Goal: Task Accomplishment & Management: Use online tool/utility

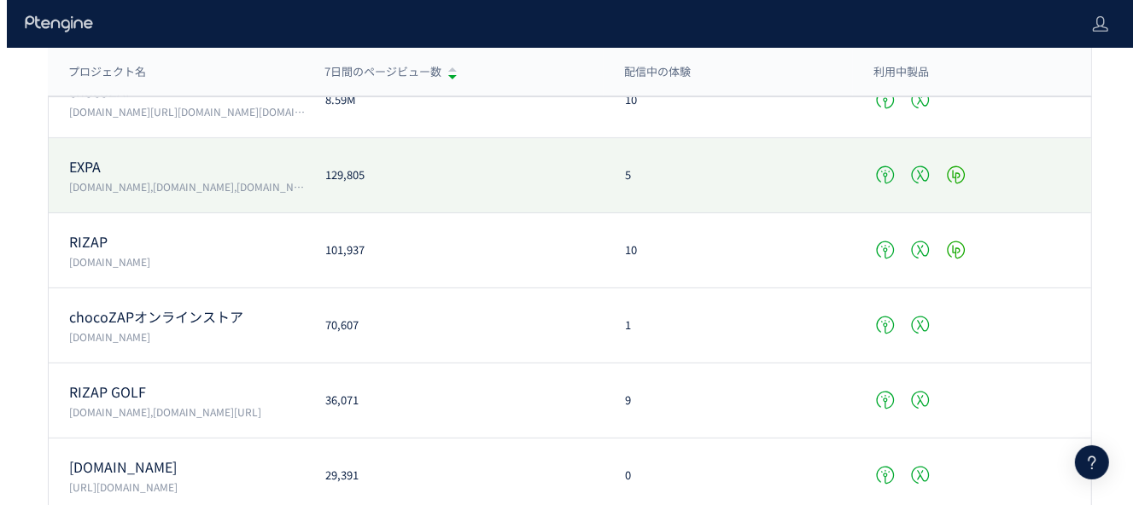
scroll to position [171, 0]
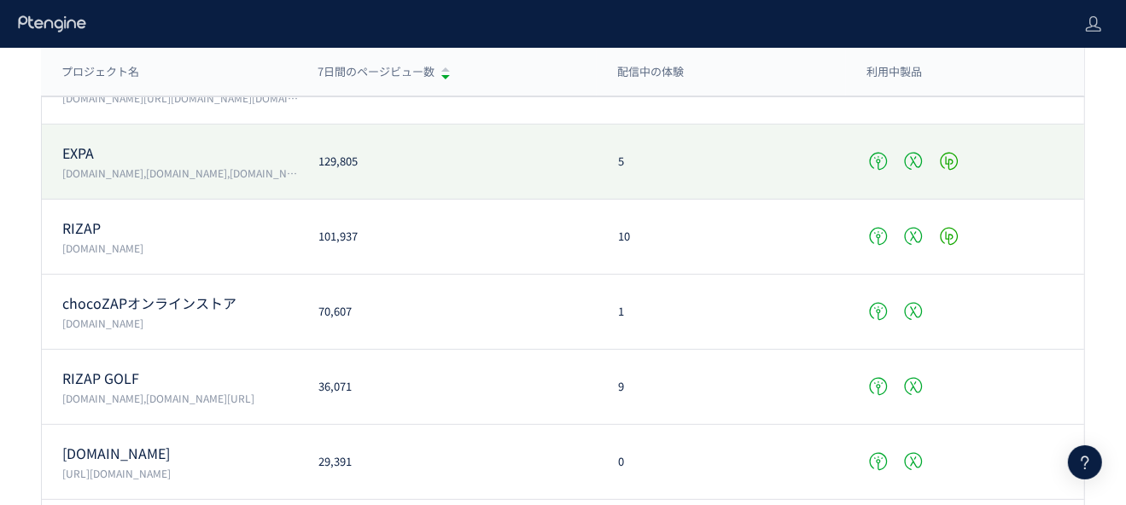
click at [484, 190] on div "EXPA vivana.jp,expa-official.jp,reserve-expa.jp 129,805 5" at bounding box center [563, 162] width 1043 height 75
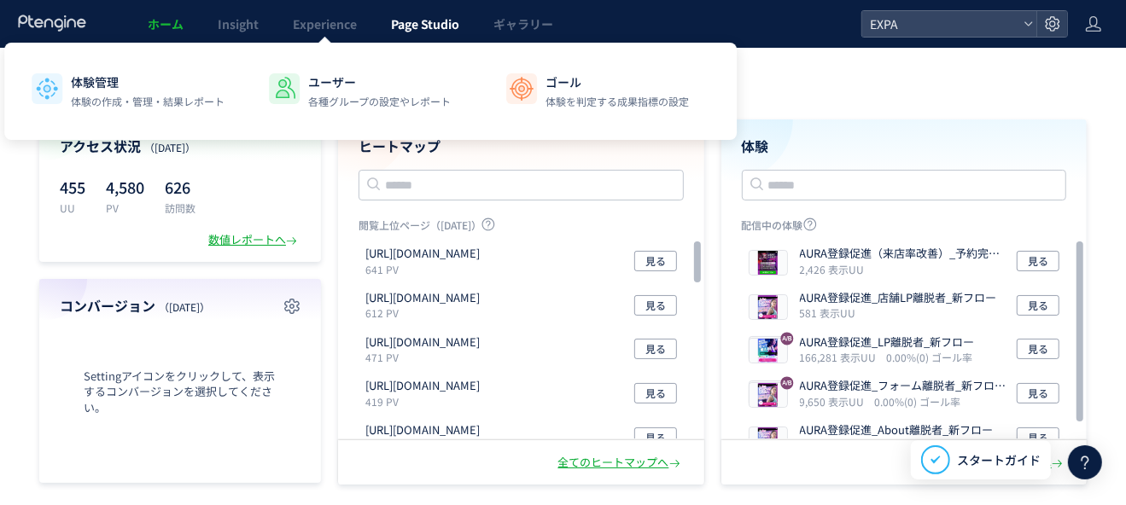
click at [428, 23] on span "Page Studio" at bounding box center [425, 23] width 68 height 17
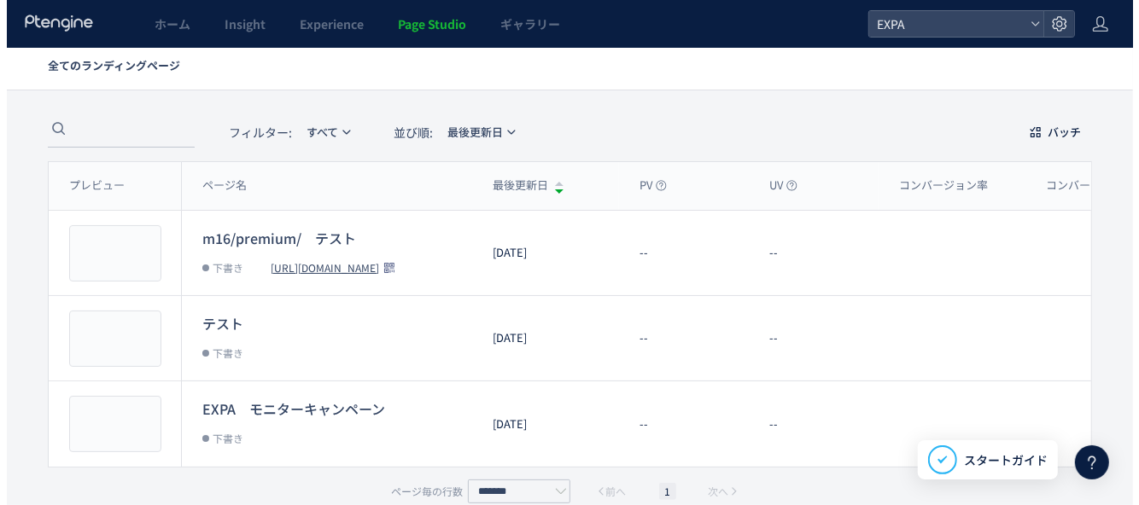
scroll to position [81, 0]
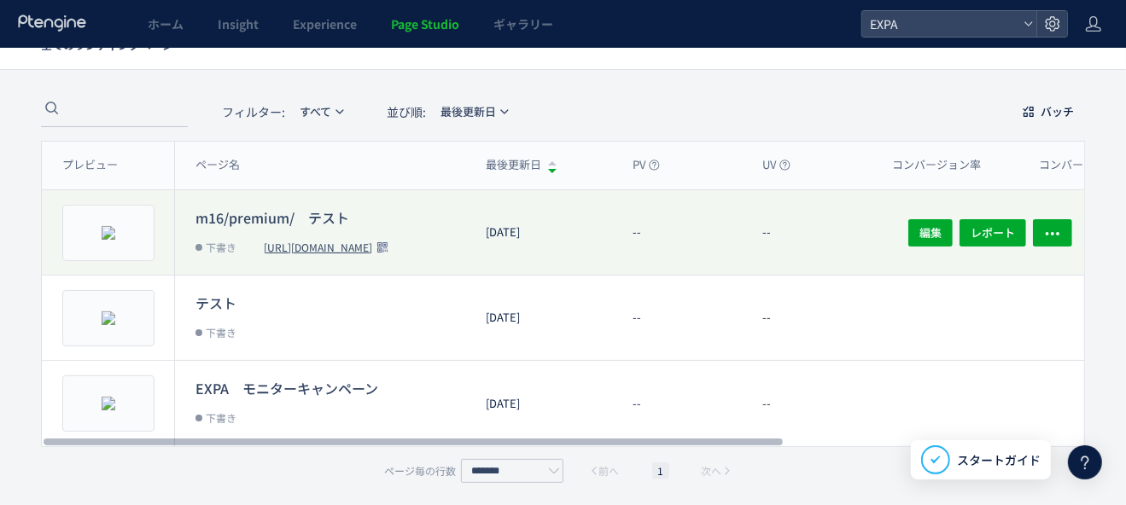
click at [304, 219] on dt "m16/premium/　テスト" at bounding box center [331, 216] width 270 height 19
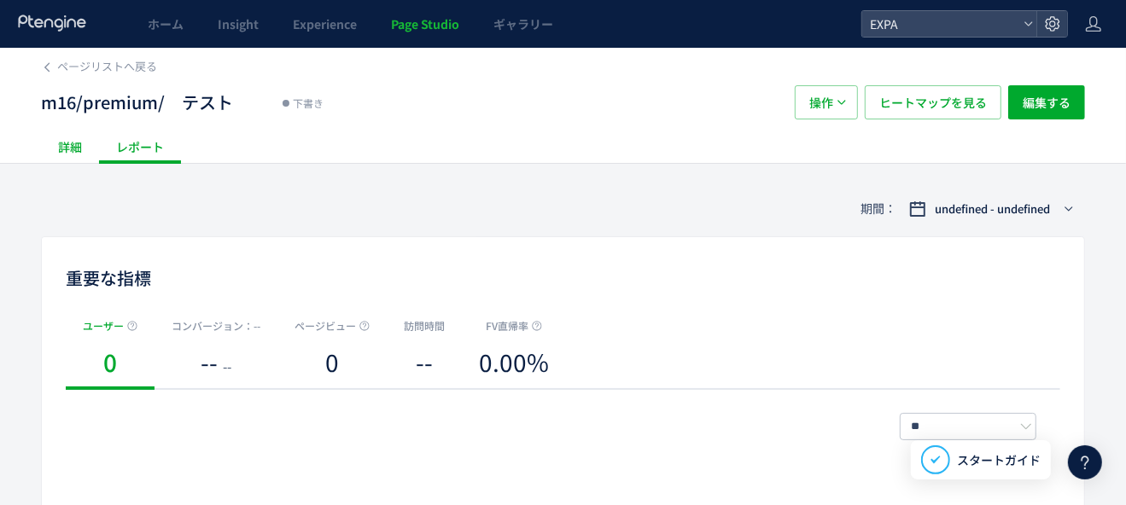
click at [88, 155] on div "詳細" at bounding box center [70, 147] width 58 height 34
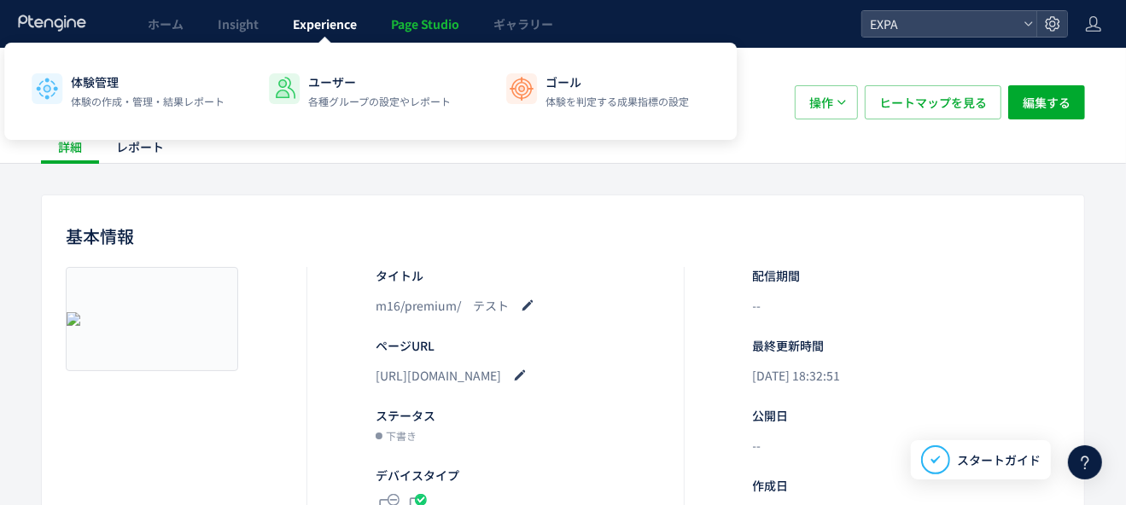
click at [324, 34] on link "Experience" at bounding box center [325, 24] width 98 height 48
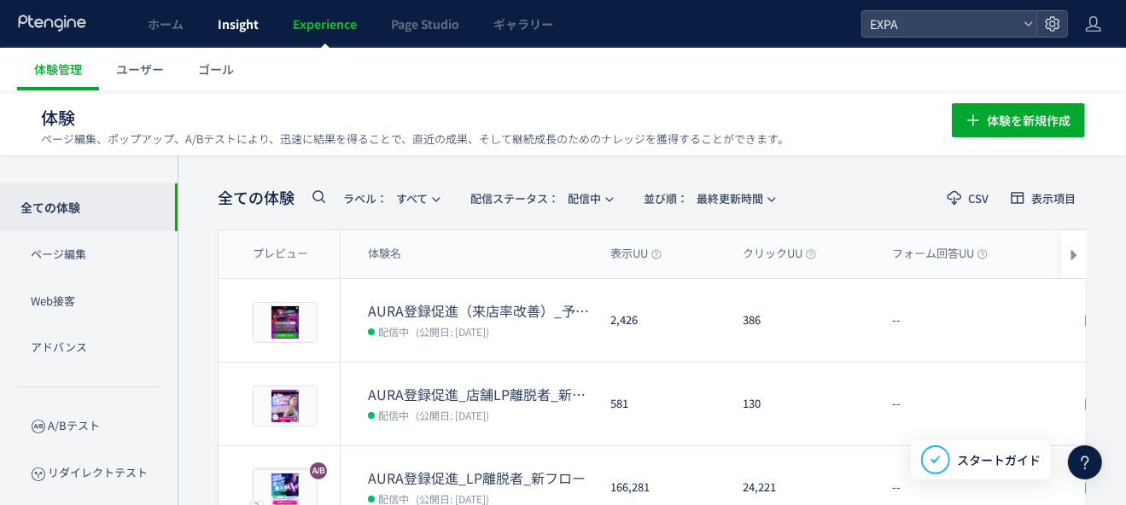
click at [231, 19] on span "Insight" at bounding box center [238, 23] width 41 height 17
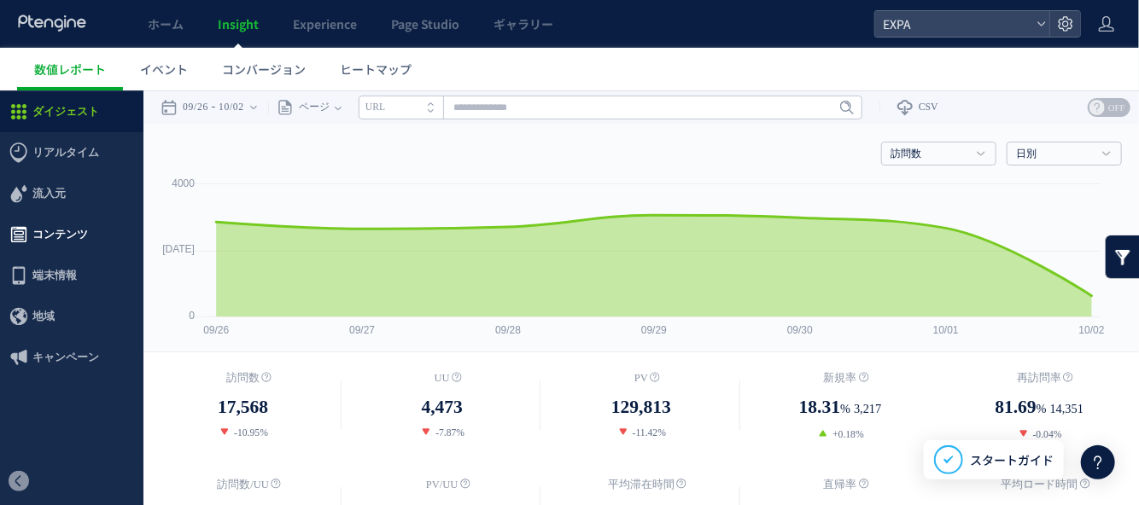
click at [73, 235] on span "コンテンツ" at bounding box center [59, 233] width 55 height 41
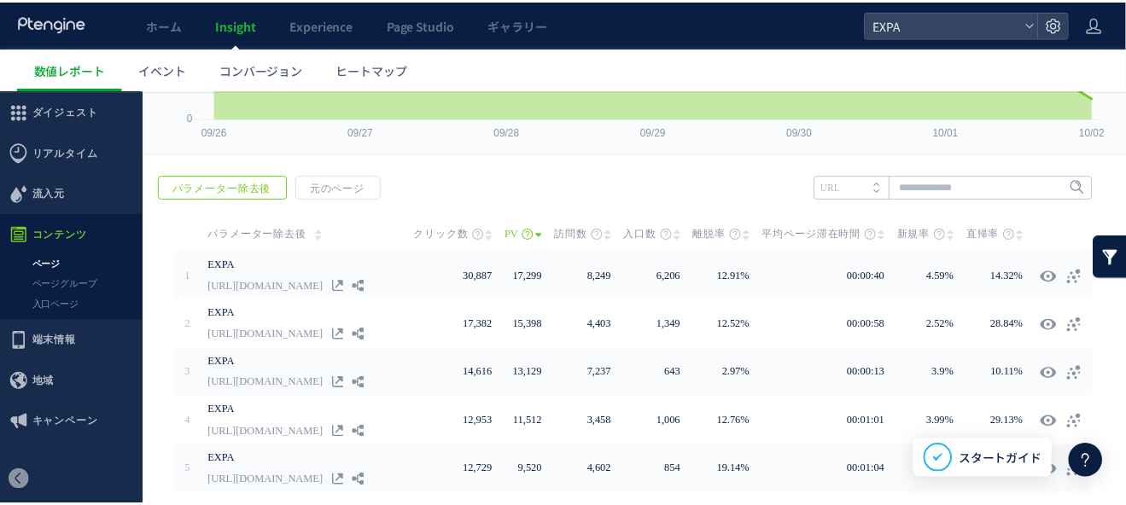
scroll to position [256, 0]
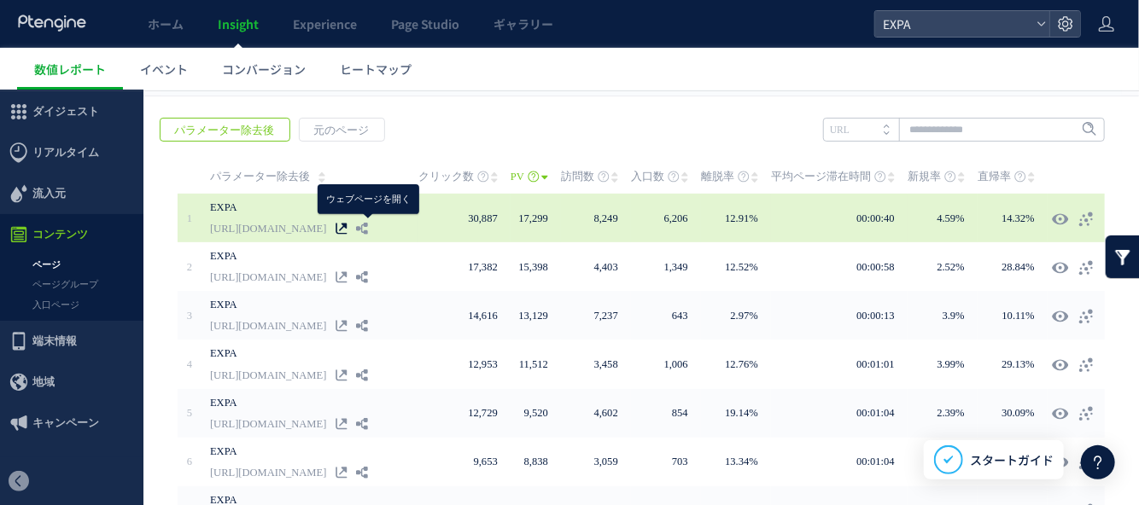
click at [347, 228] on use at bounding box center [341, 227] width 11 height 11
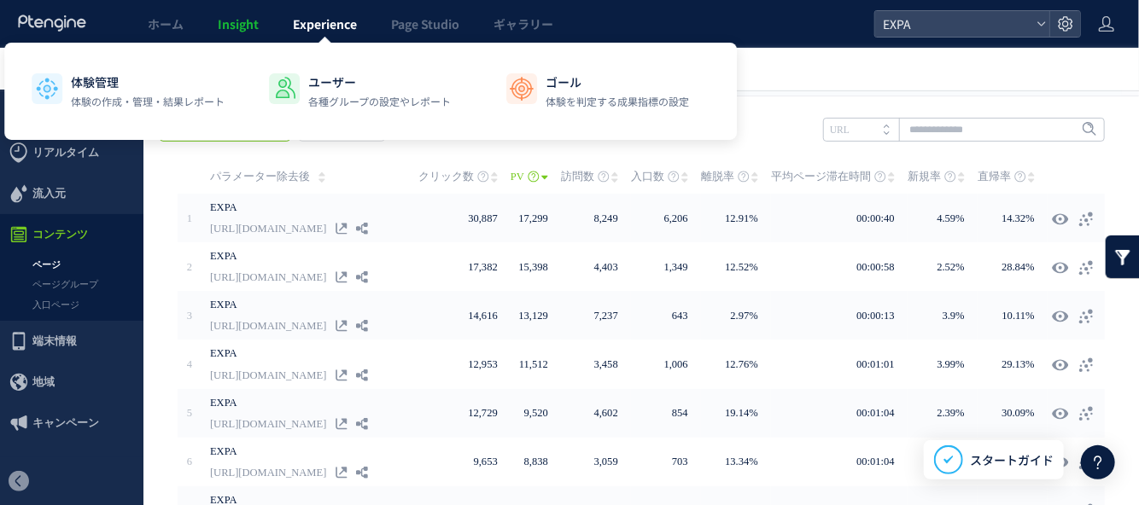
click at [352, 37] on link "Experience" at bounding box center [325, 24] width 98 height 48
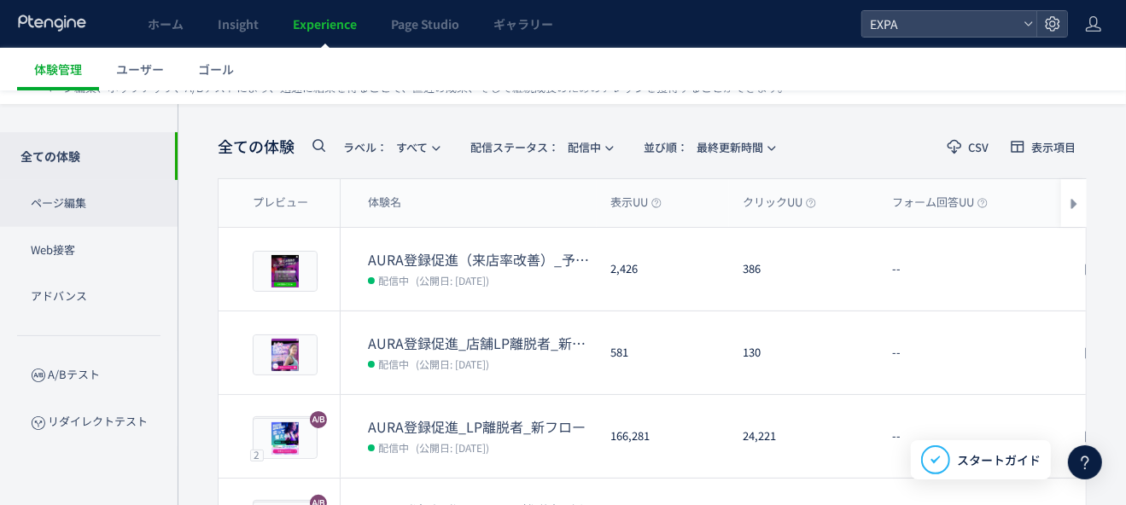
scroll to position [85, 0]
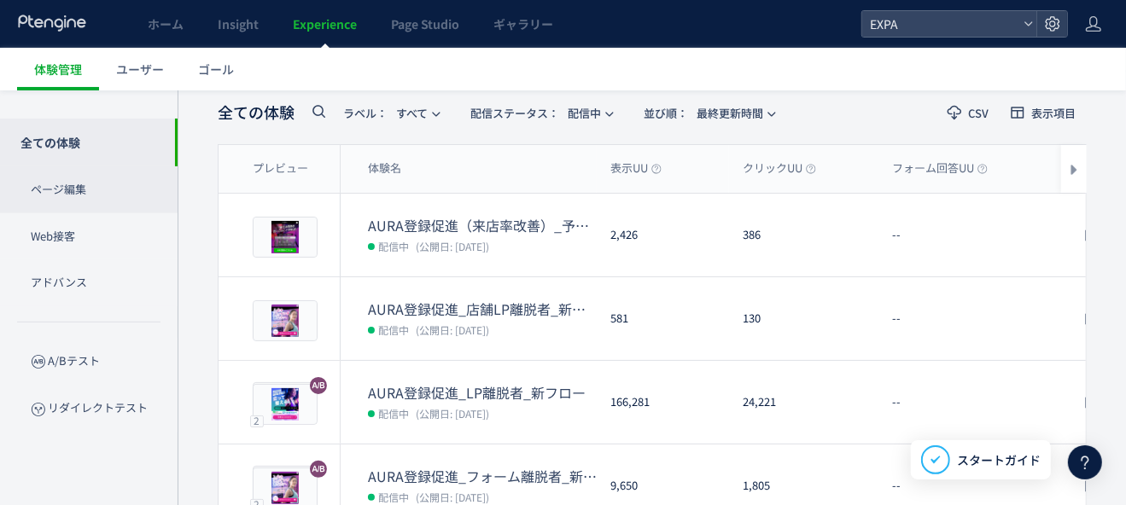
click at [102, 205] on p "ページ編集" at bounding box center [89, 189] width 178 height 47
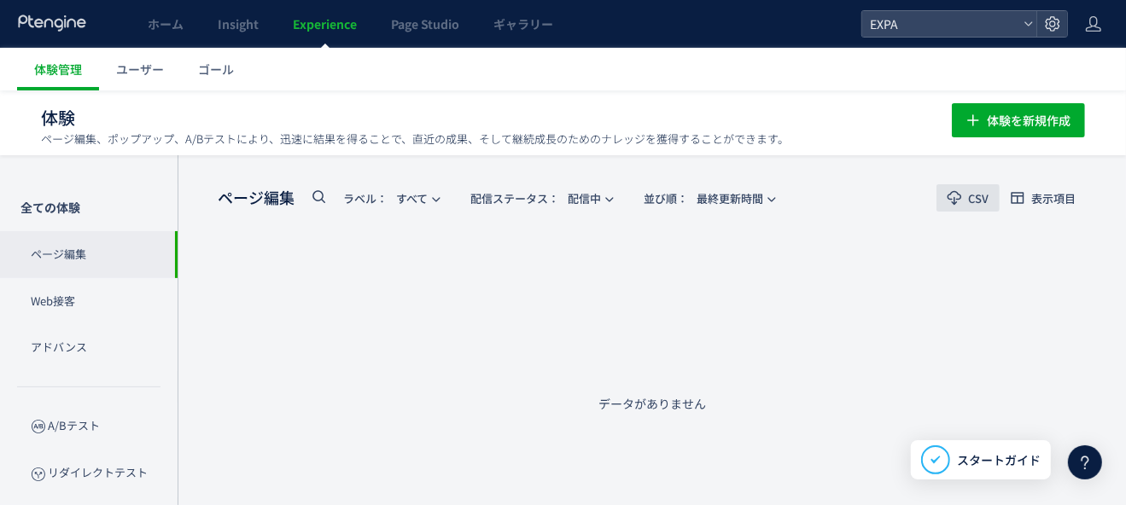
scroll to position [1, 0]
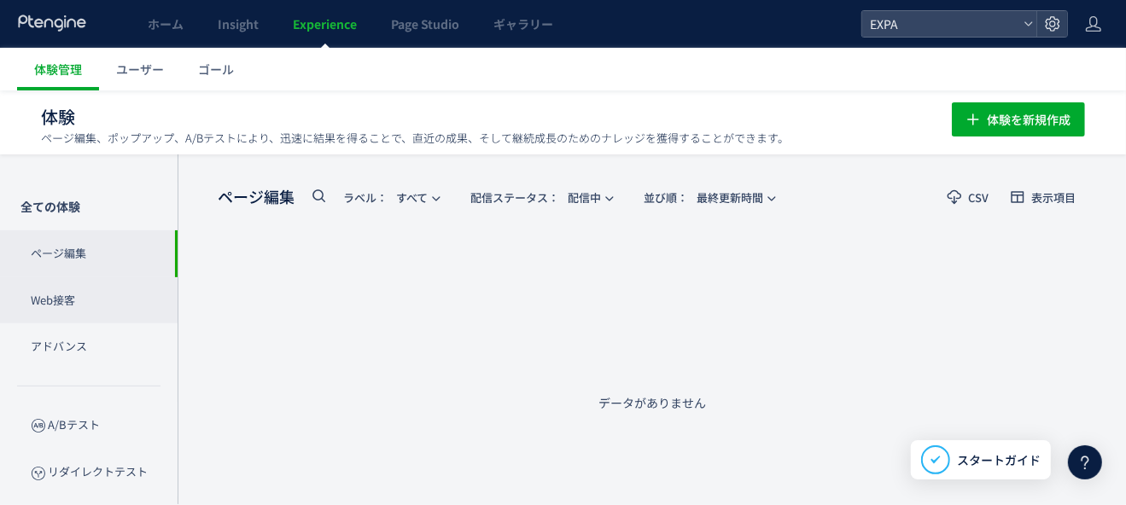
click at [124, 293] on p "Web接客" at bounding box center [89, 300] width 178 height 47
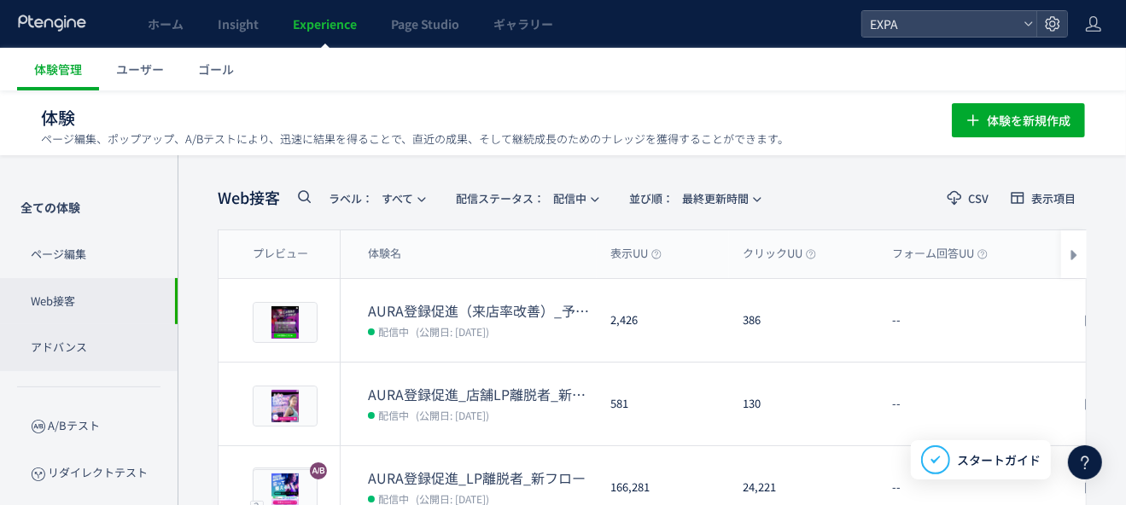
click at [112, 353] on p "アドバンス" at bounding box center [89, 347] width 178 height 47
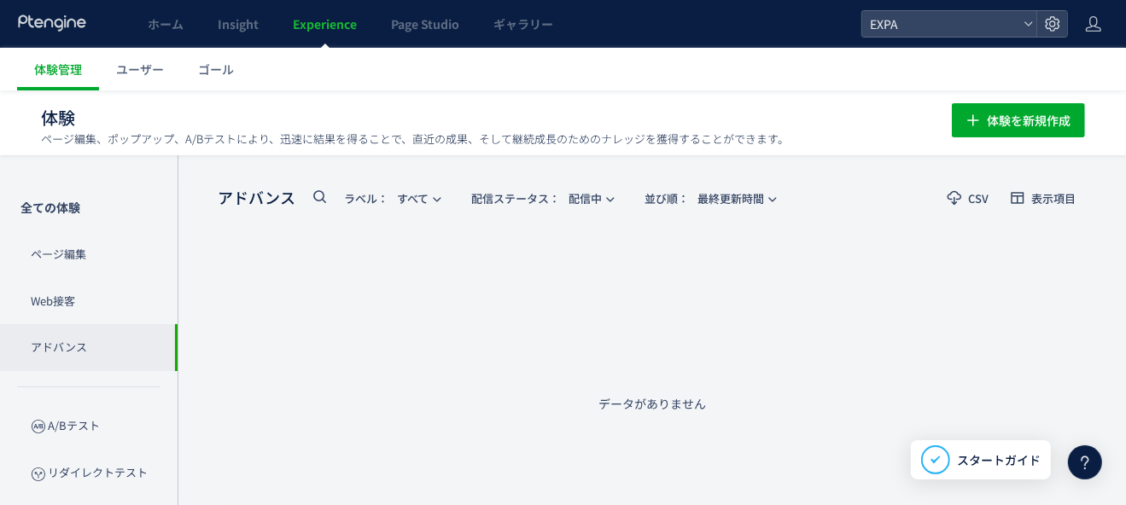
scroll to position [1, 0]
click at [102, 245] on p "ページ編集" at bounding box center [89, 254] width 178 height 47
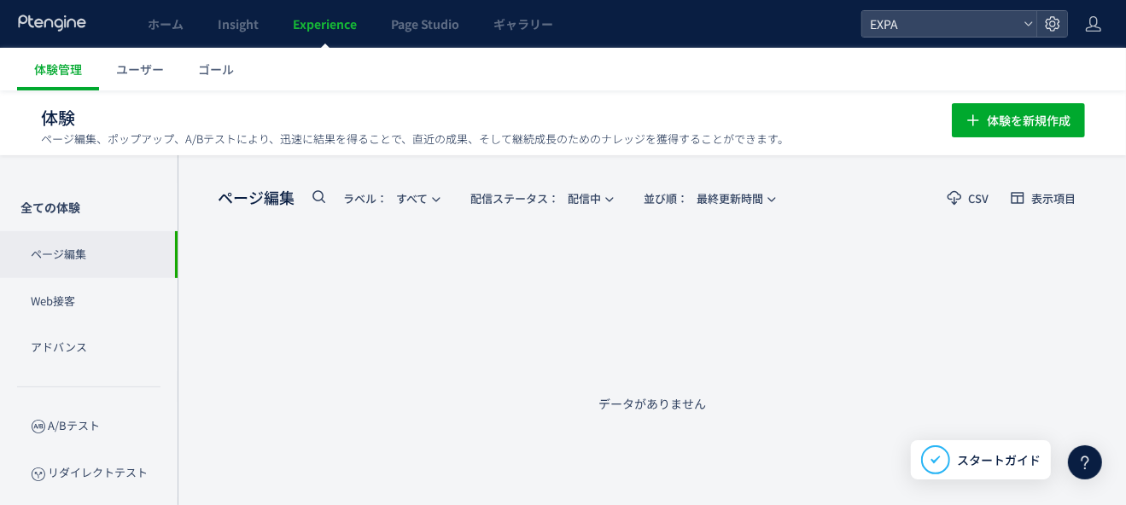
click at [67, 16] on icon at bounding box center [52, 23] width 71 height 17
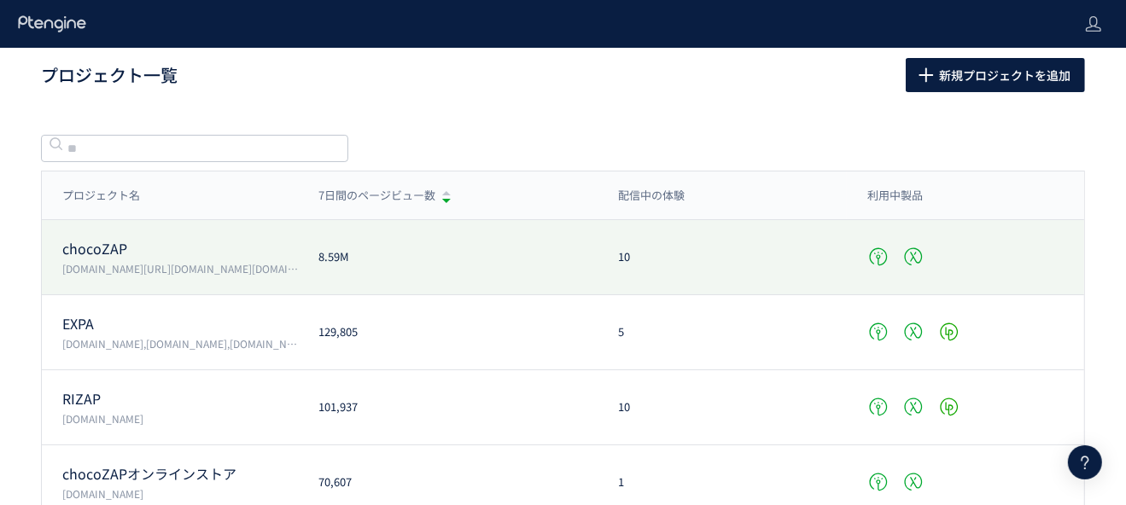
click at [455, 263] on div "8.59M" at bounding box center [448, 257] width 300 height 16
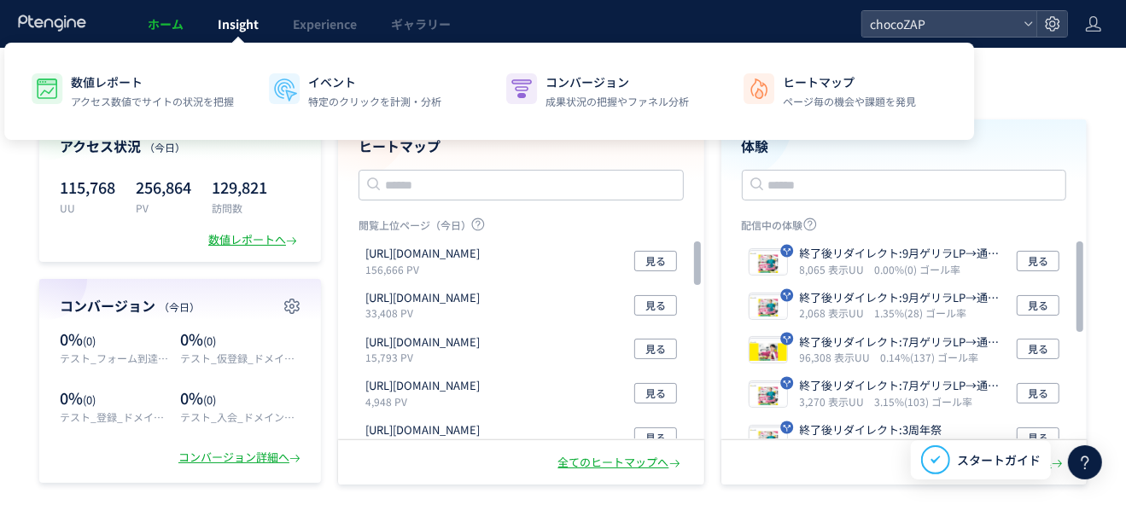
click at [235, 31] on span "Insight" at bounding box center [238, 23] width 41 height 17
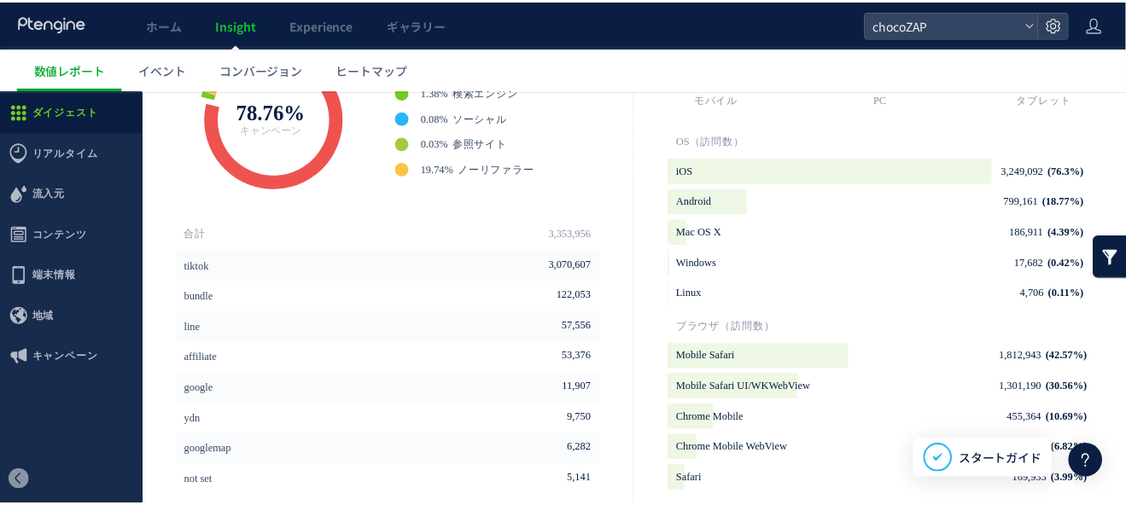
scroll to position [598, 0]
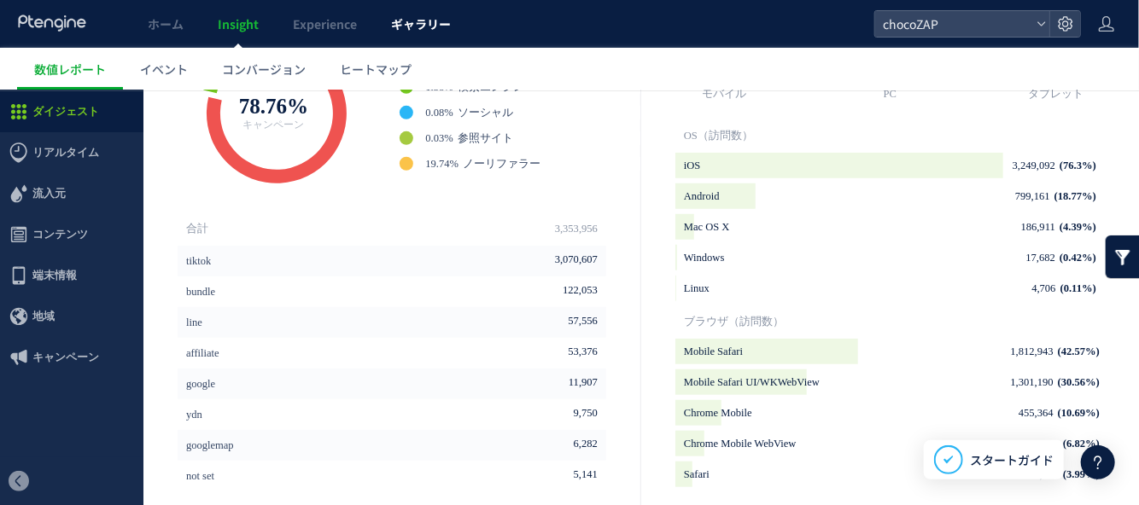
click at [398, 39] on link "ギャラリー" at bounding box center [421, 24] width 94 height 48
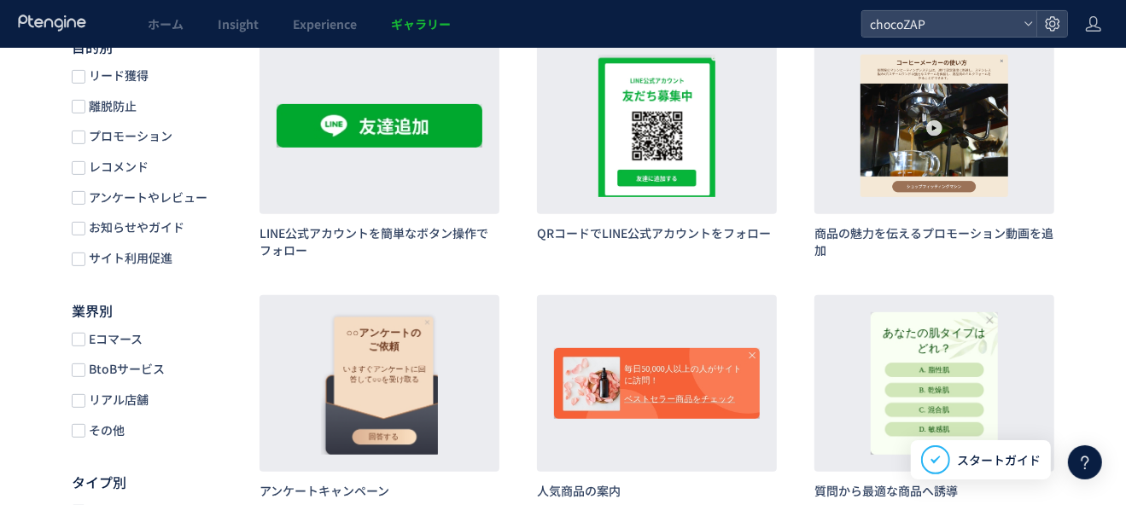
scroll to position [85, 0]
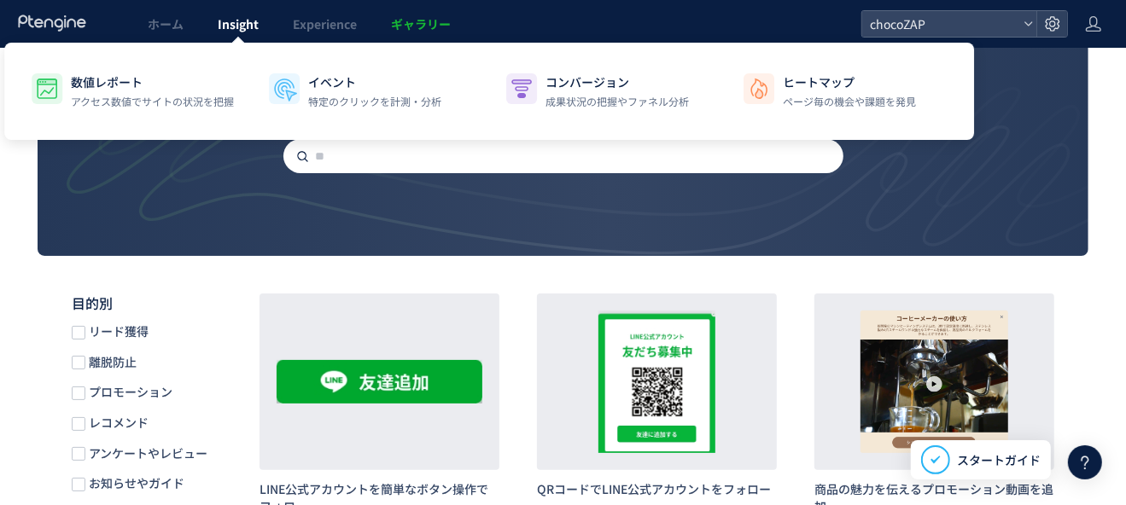
click at [232, 32] on span "Insight" at bounding box center [238, 23] width 41 height 17
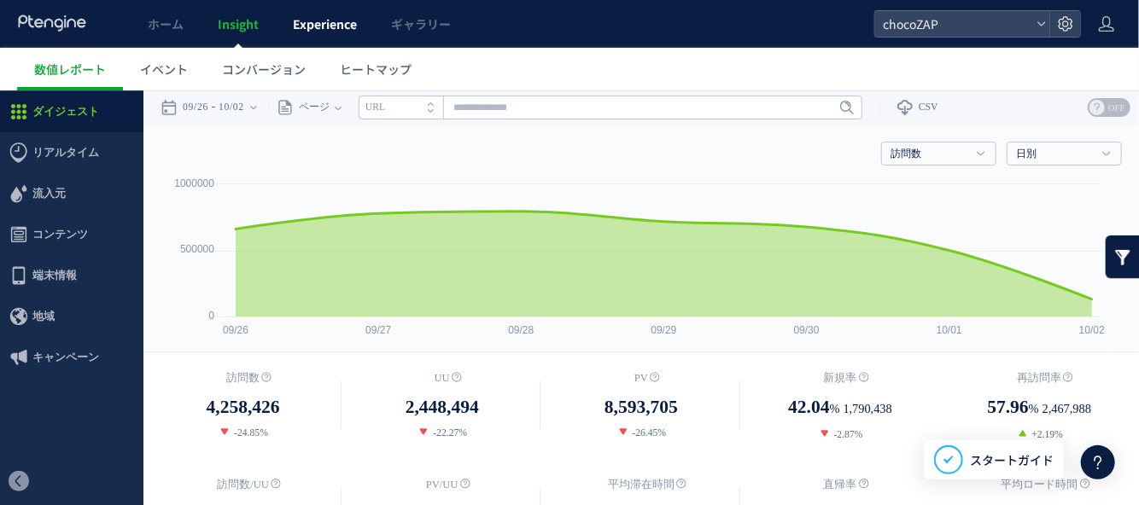
click at [293, 33] on link "Experience" at bounding box center [325, 24] width 98 height 48
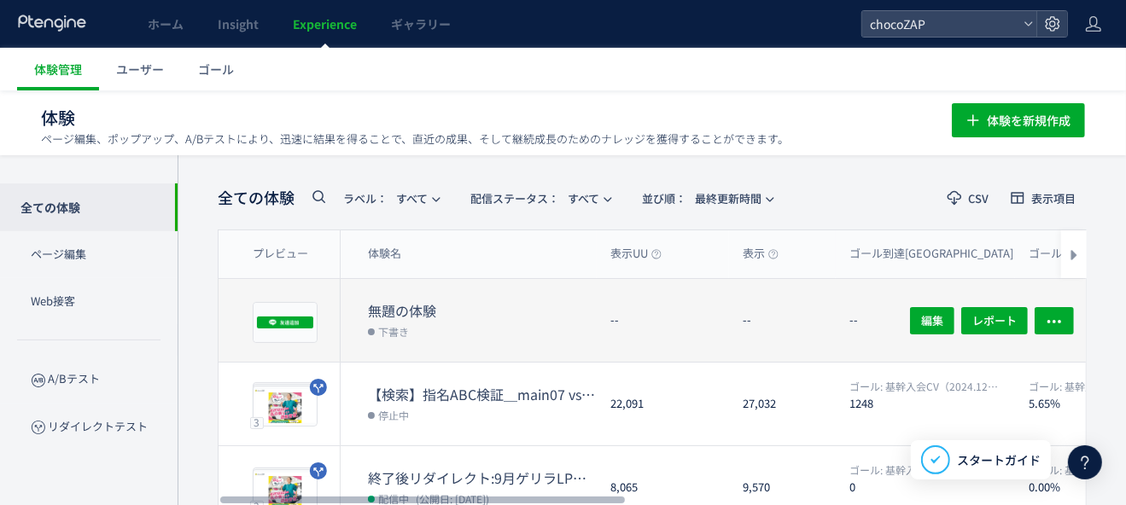
scroll to position [85, 0]
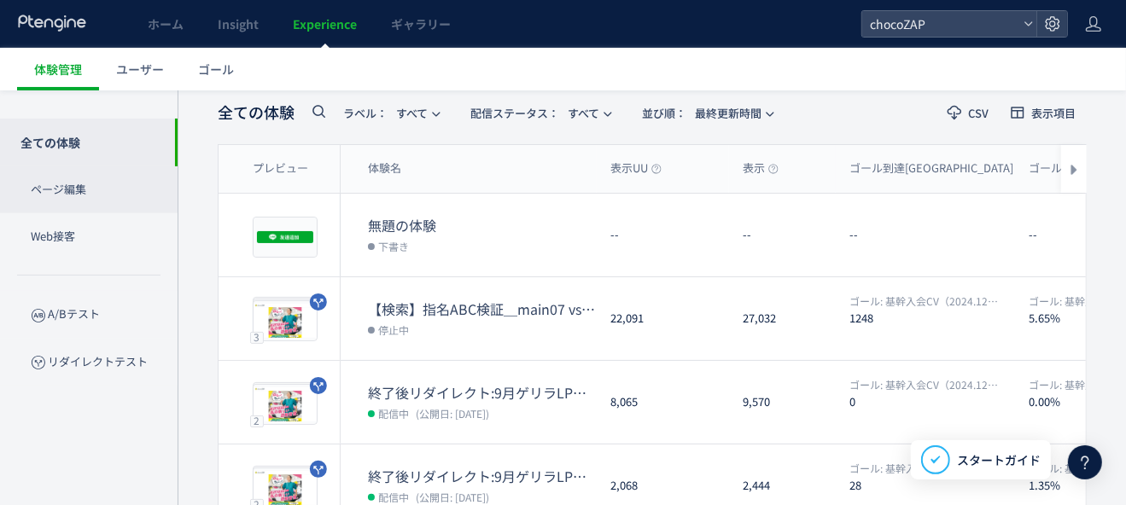
click at [92, 198] on p "ページ編集" at bounding box center [89, 189] width 178 height 47
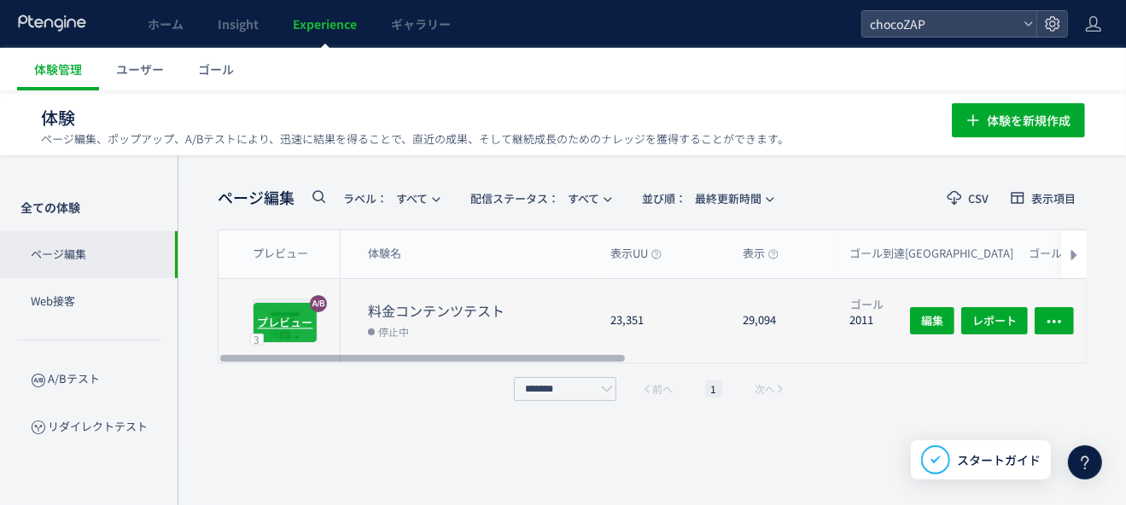
click at [284, 319] on span "プレビュー" at bounding box center [285, 322] width 55 height 16
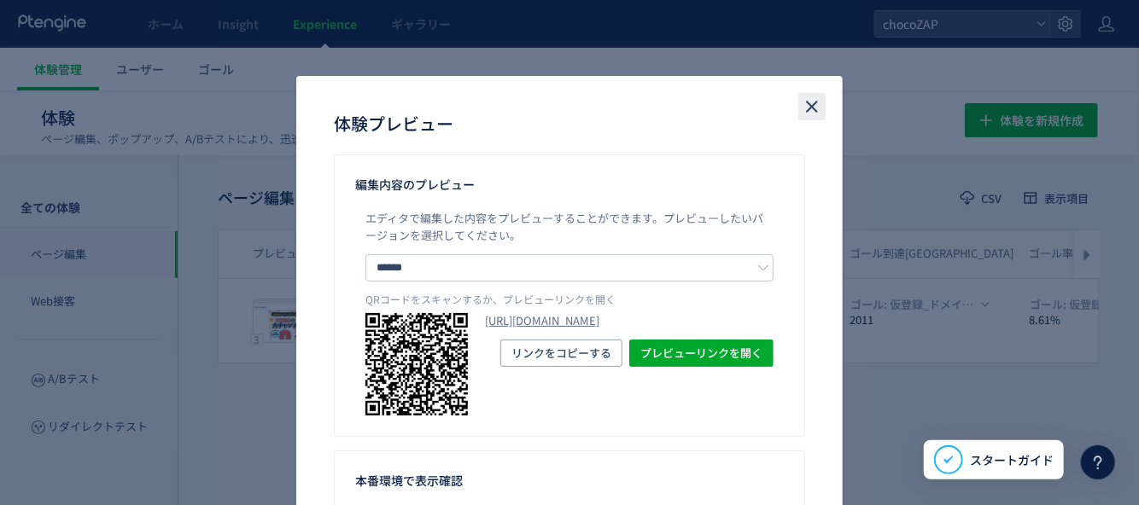
click at [815, 112] on icon "close" at bounding box center [812, 106] width 20 height 20
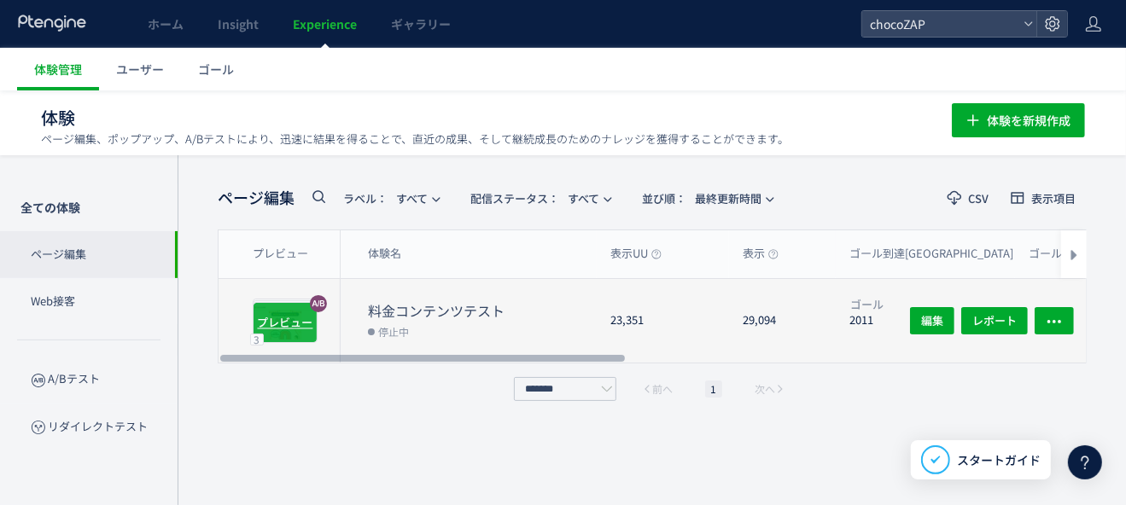
click at [291, 315] on span "プレビュー" at bounding box center [285, 322] width 55 height 16
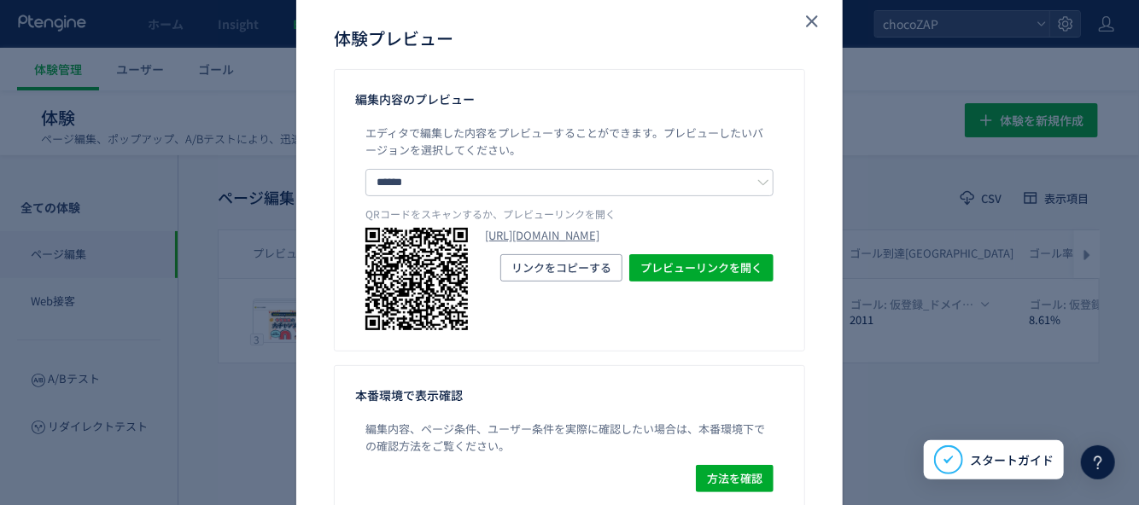
scroll to position [168, 0]
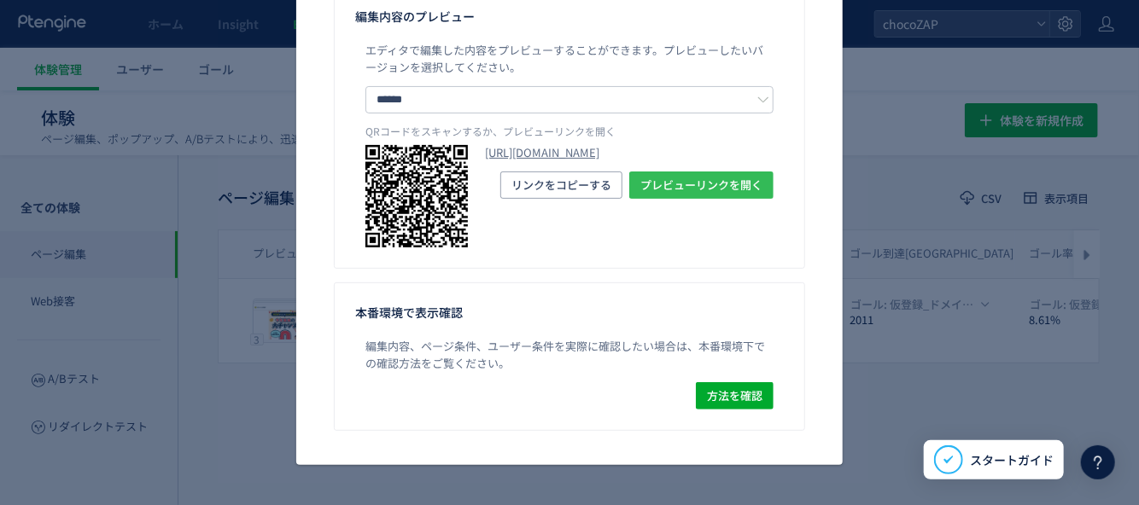
click at [721, 199] on span "プレビューリンクを開く" at bounding box center [701, 185] width 122 height 27
click at [266, 223] on div "体験プレビュー 編集内容のプレビュー エディタで編集した内容をプレビューすることができます。 プレビューしたいバージョンを選択してください。 ****** コ…" at bounding box center [569, 252] width 1139 height 505
click at [928, 118] on div "体験プレビュー 編集内容のプレビュー エディタで編集した内容をプレビューすることができます。 プレビューしたいバージョンを選択してください。 ****** コ…" at bounding box center [569, 252] width 1139 height 505
click at [276, 436] on div "体験プレビュー 編集内容のプレビュー エディタで編集した内容をプレビューすることができます。 プレビューしたいバージョンを選択してください。 ****** コ…" at bounding box center [569, 252] width 1139 height 505
drag, startPoint x: 108, startPoint y: 255, endPoint x: 108, endPoint y: 277, distance: 21.4
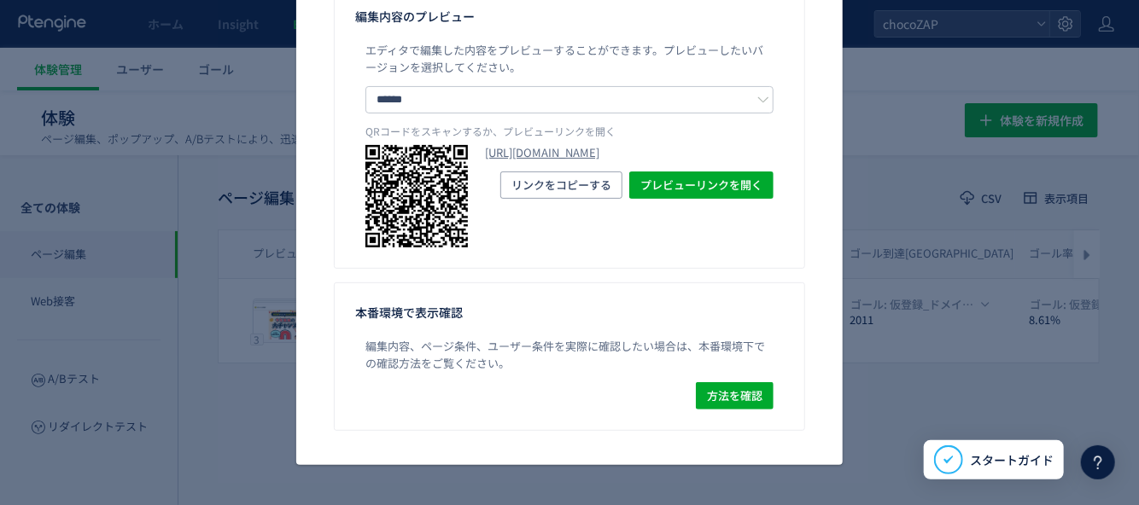
click at [108, 255] on div "体験プレビュー 編集内容のプレビュー エディタで編集した内容をプレビューすることができます。 プレビューしたいバージョンを選択してください。 ****** コ…" at bounding box center [569, 252] width 1139 height 505
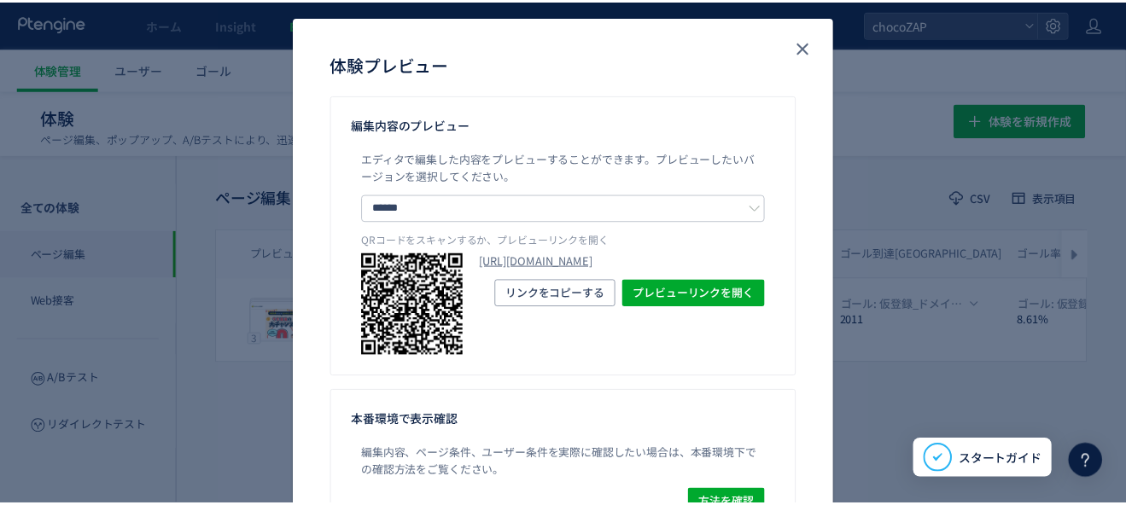
scroll to position [0, 0]
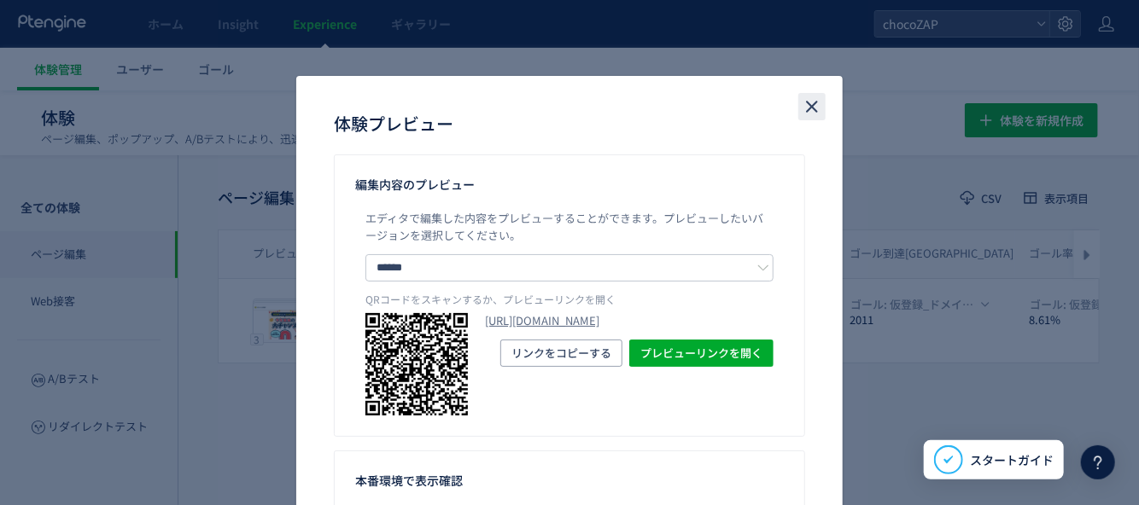
click at [815, 105] on icon "close" at bounding box center [812, 106] width 20 height 20
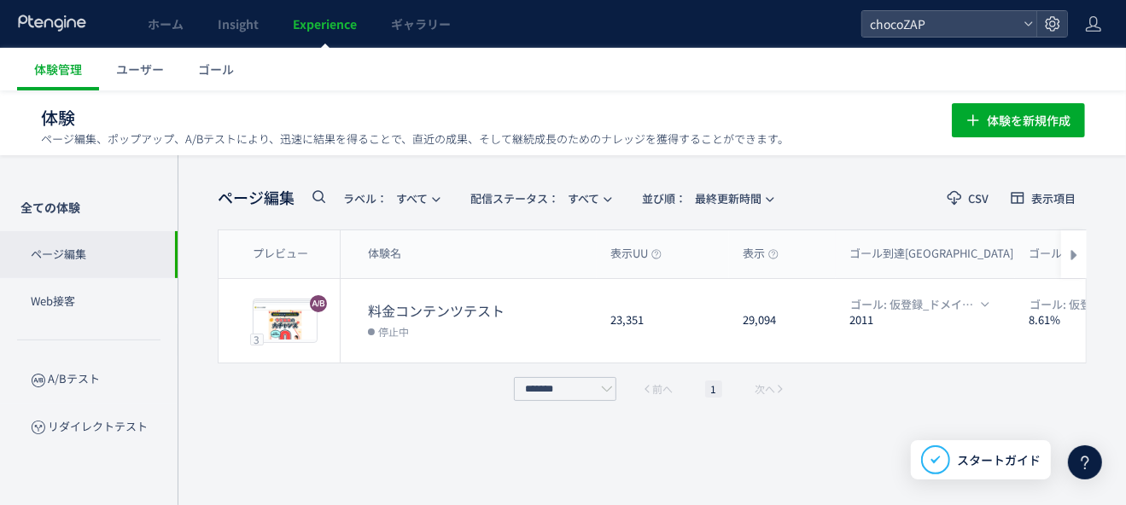
scroll to position [1, 0]
click at [113, 294] on p "Web接客" at bounding box center [89, 300] width 178 height 47
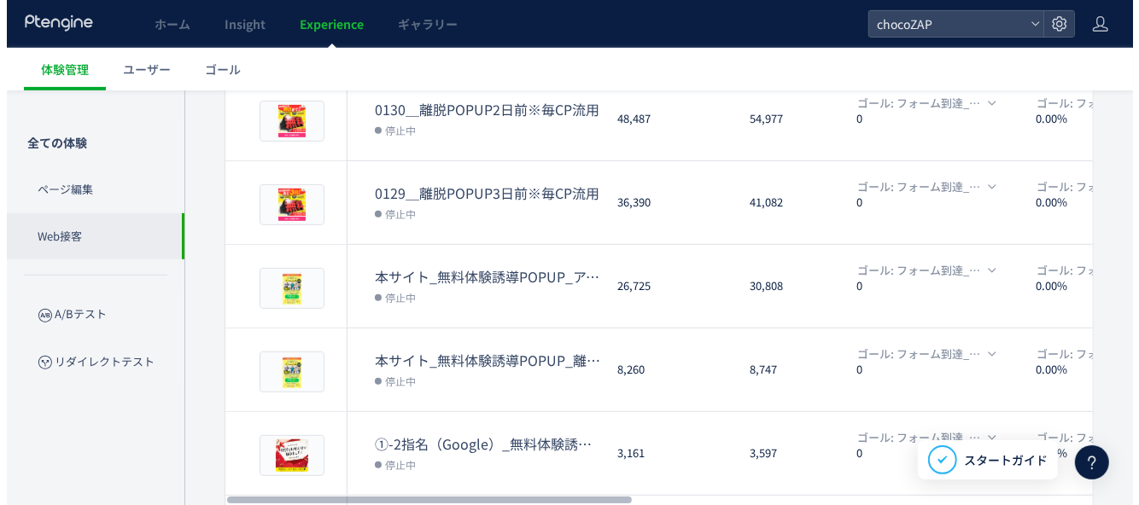
scroll to position [512, 0]
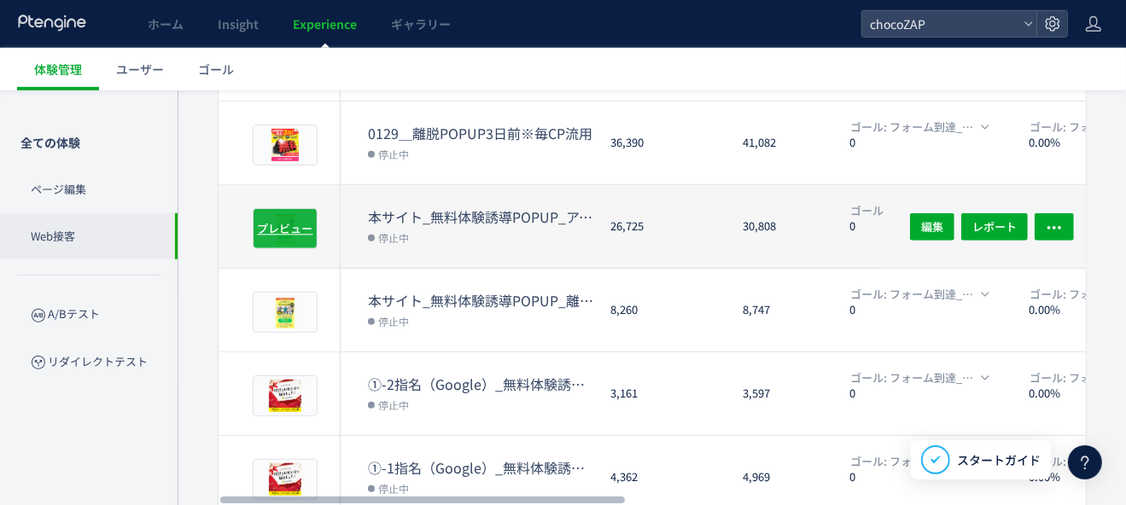
click at [303, 223] on span "プレビュー" at bounding box center [285, 228] width 55 height 16
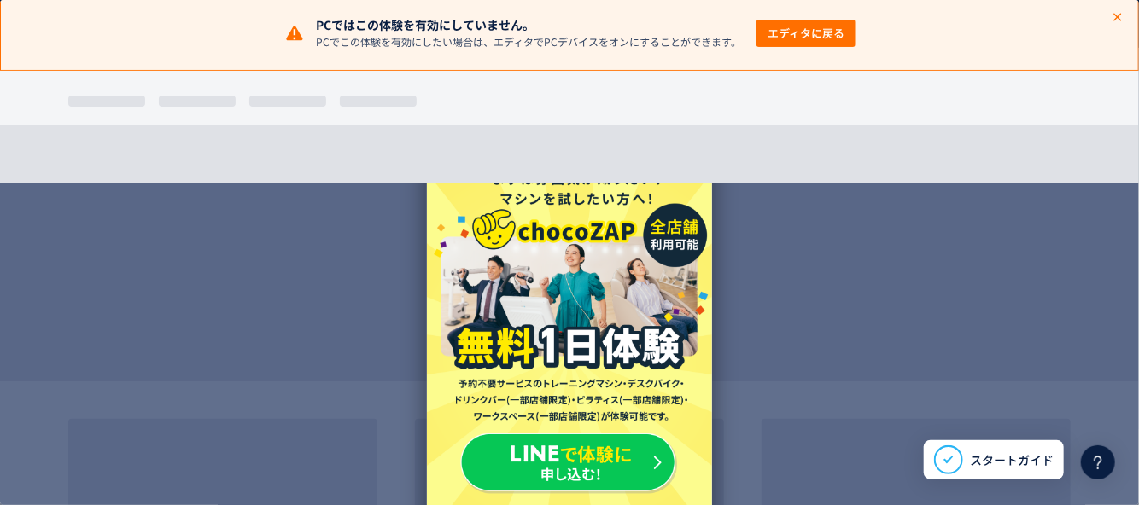
scroll to position [0, 0]
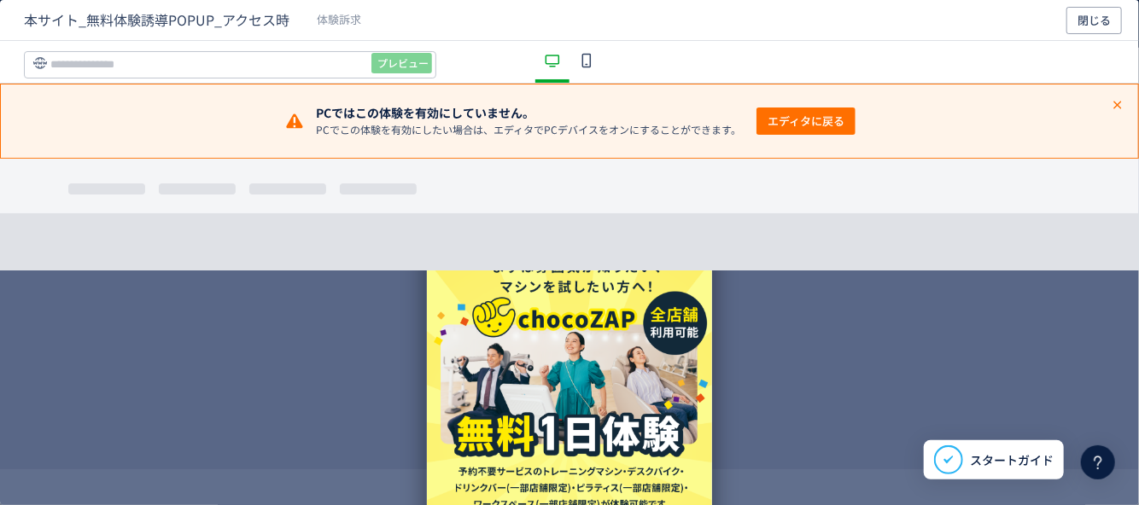
click at [1111, 107] on icon "dialog" at bounding box center [1118, 105] width 14 height 14
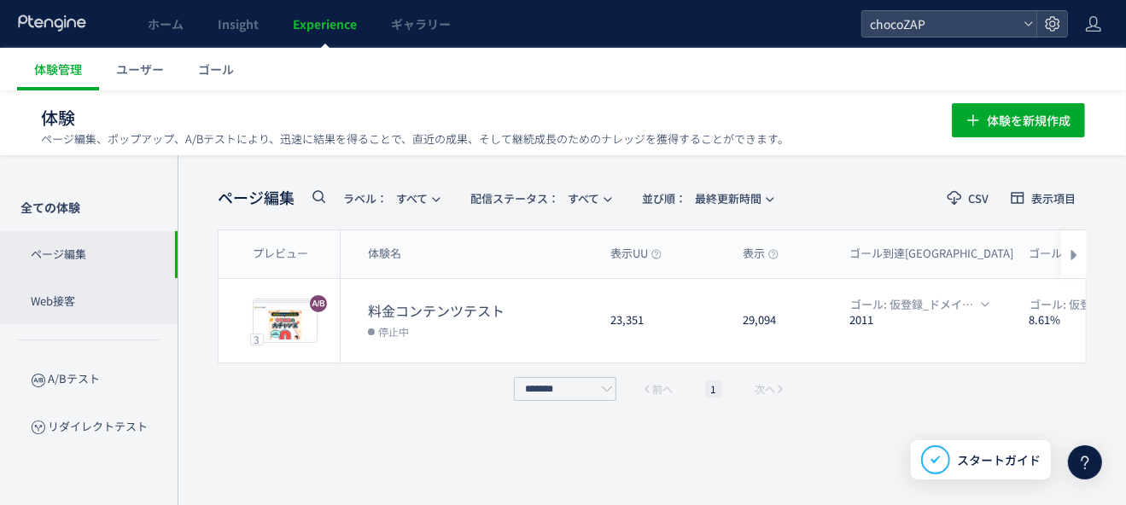
click at [120, 302] on p "Web接客" at bounding box center [89, 301] width 178 height 47
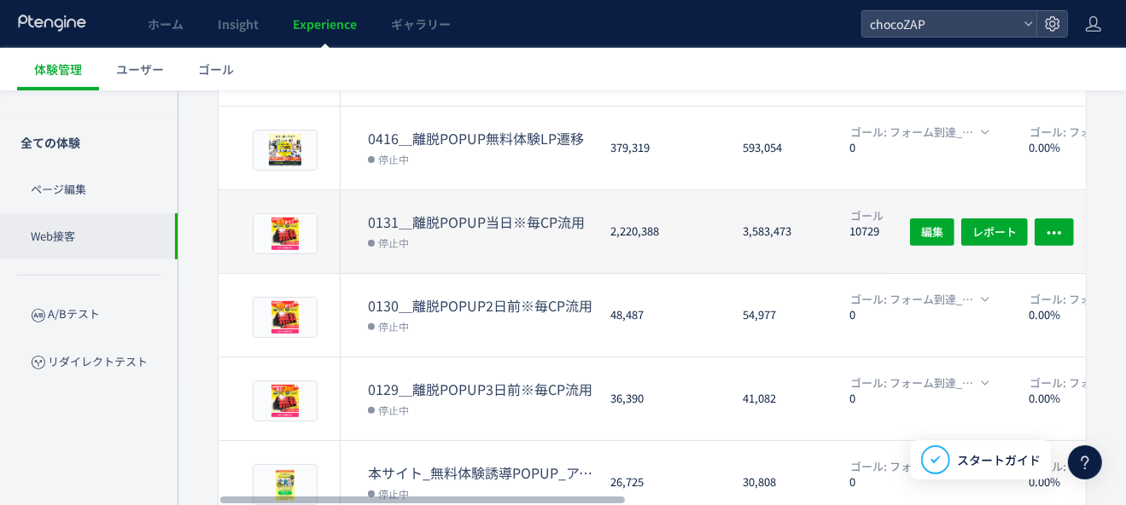
scroll to position [356, 0]
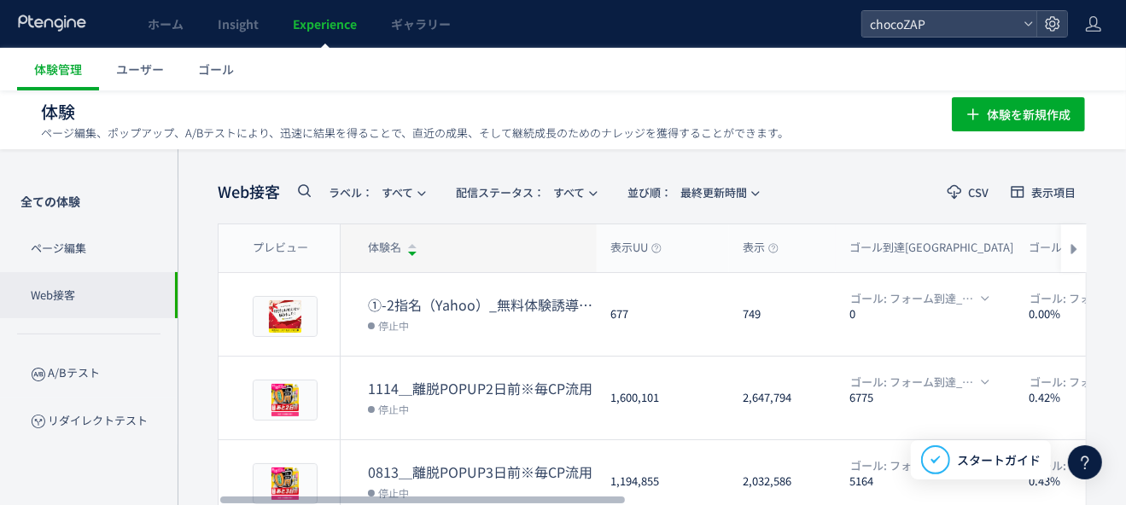
scroll to position [253, 0]
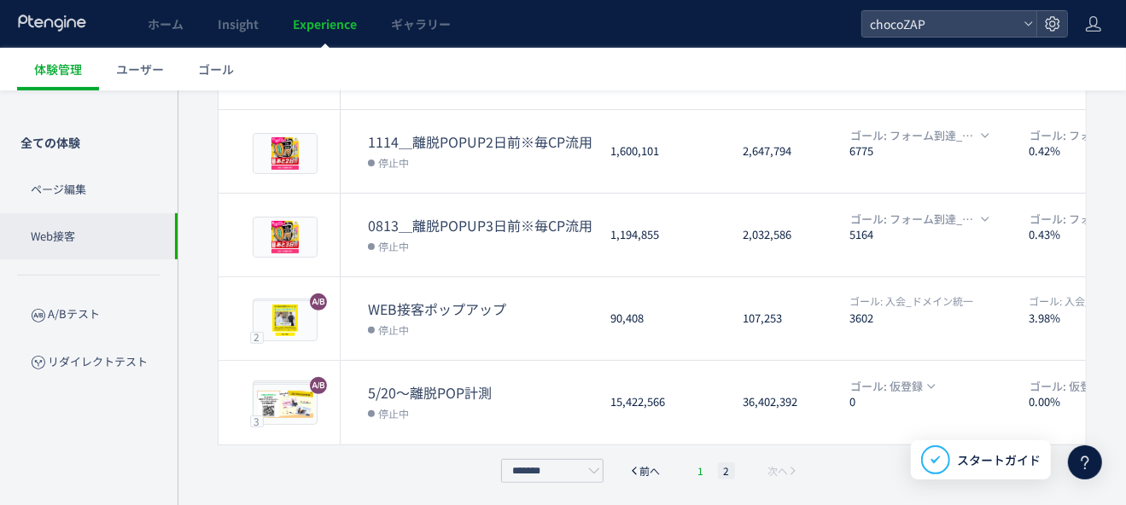
click at [705, 471] on li "1" at bounding box center [700, 471] width 17 height 17
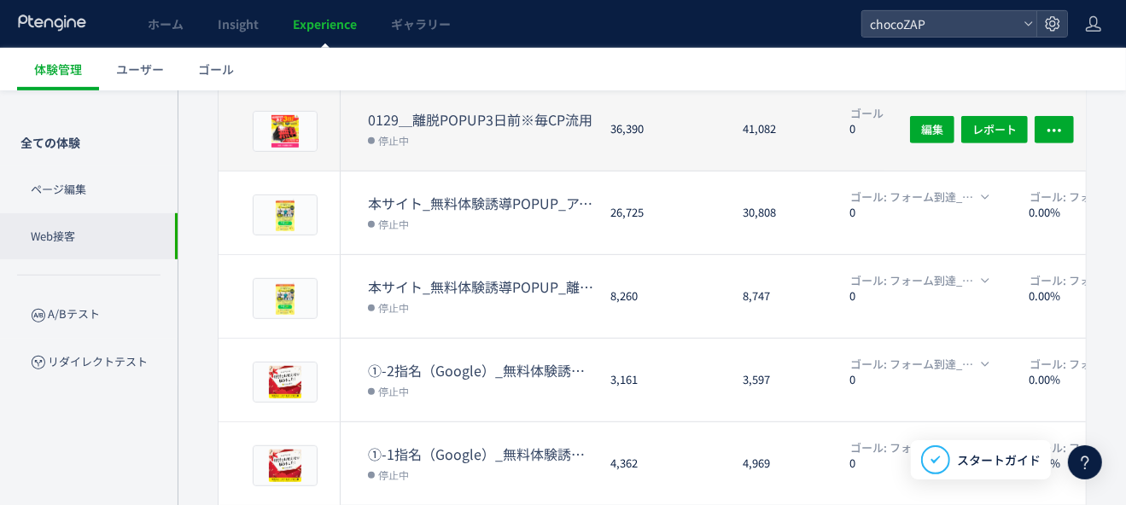
scroll to position [671, 0]
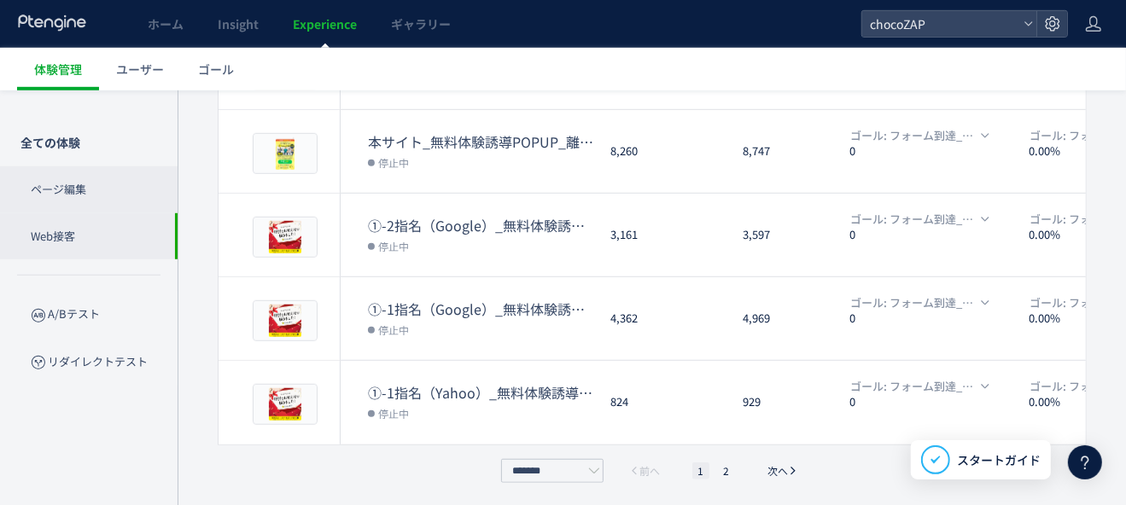
click at [97, 189] on p "ページ編集" at bounding box center [89, 189] width 178 height 47
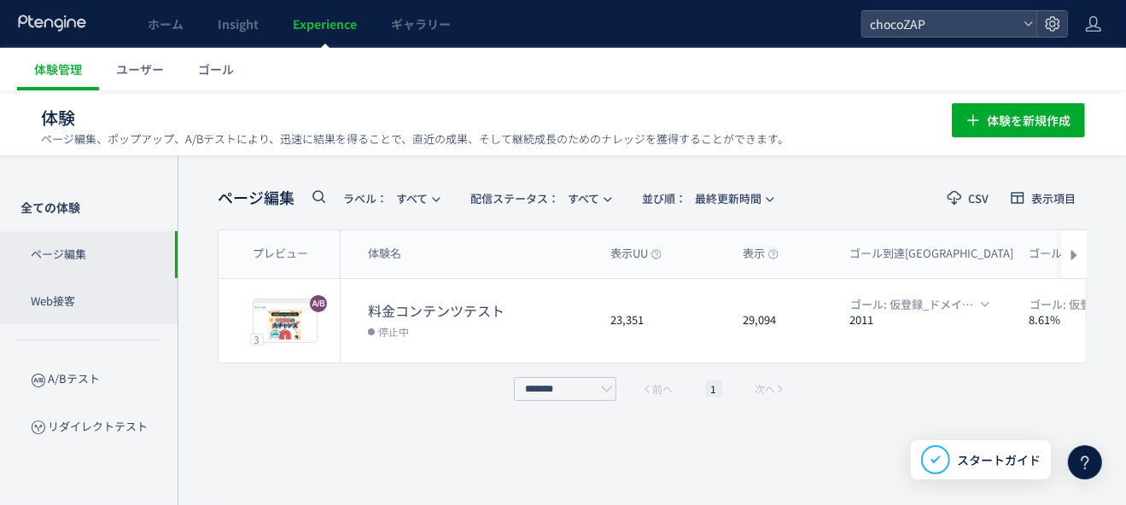
click at [118, 294] on p "Web接客" at bounding box center [89, 301] width 178 height 47
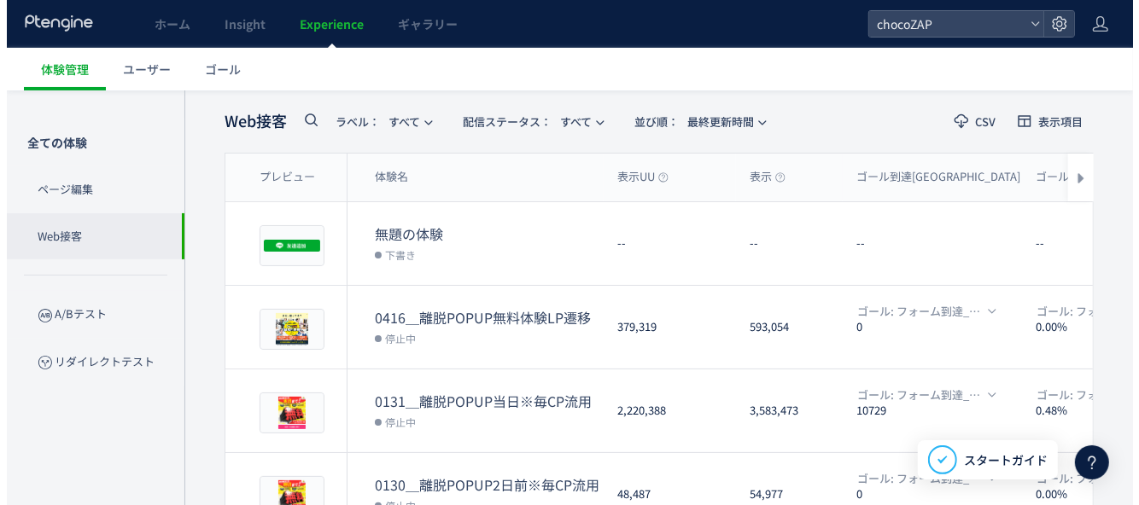
scroll to position [85, 0]
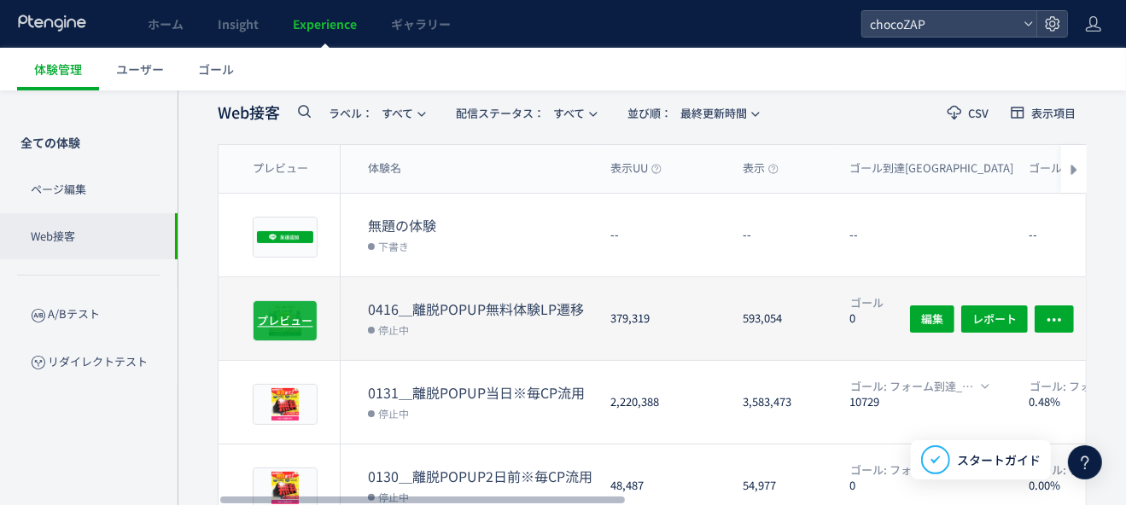
click at [295, 319] on span "プレビュー" at bounding box center [285, 321] width 55 height 16
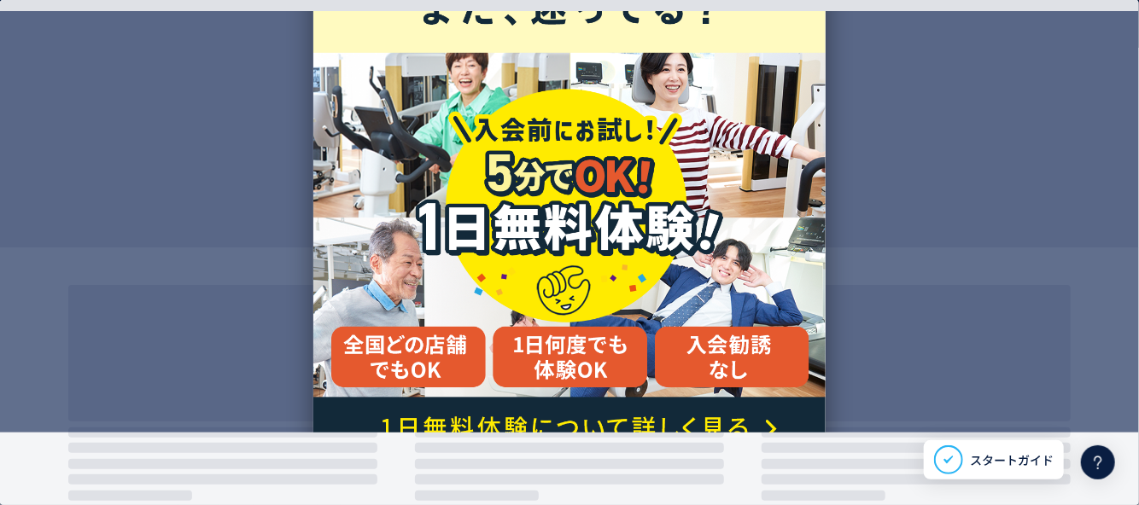
scroll to position [0, 0]
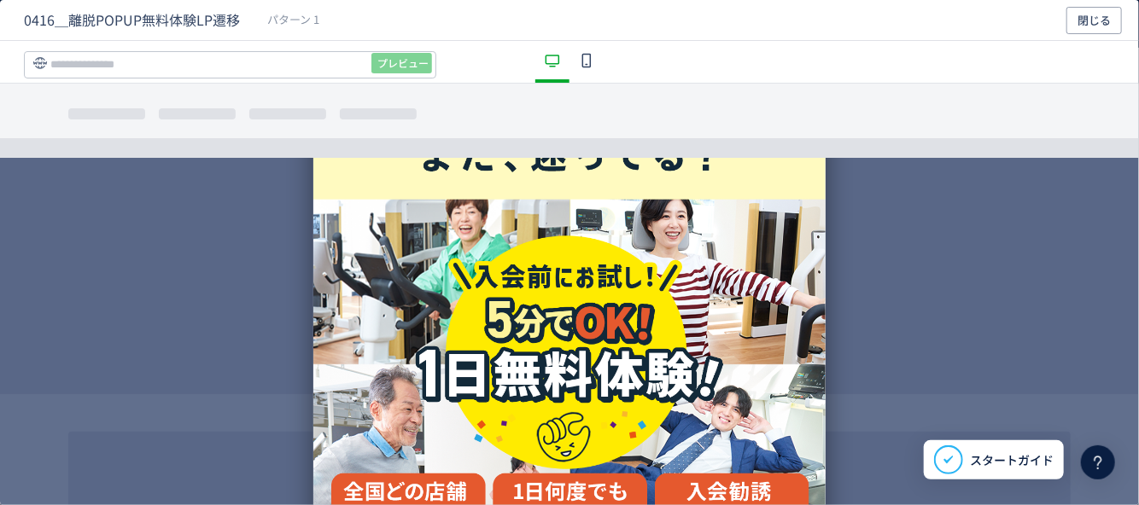
click at [579, 61] on icon "dialog" at bounding box center [586, 60] width 20 height 20
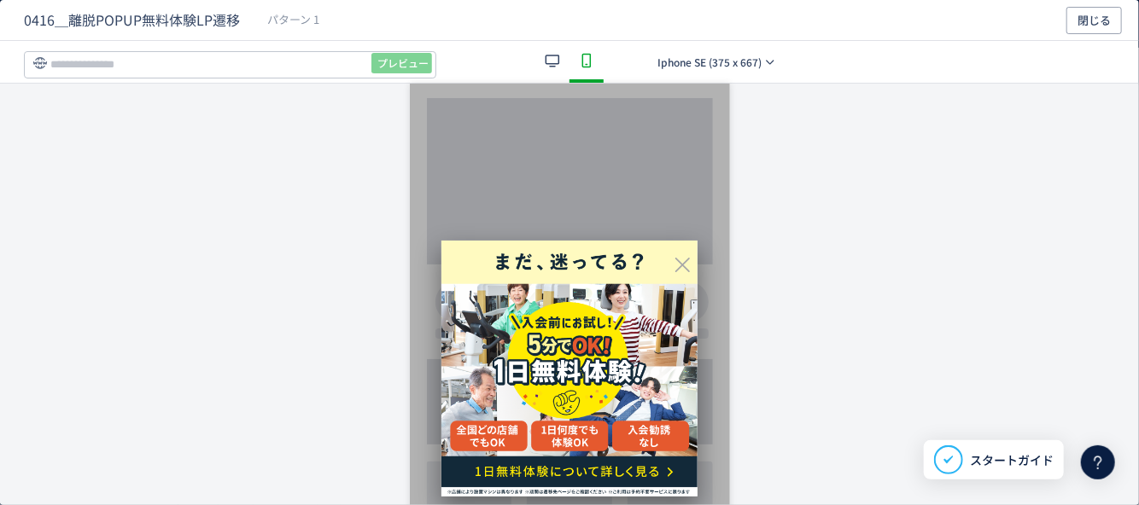
scroll to position [147, 0]
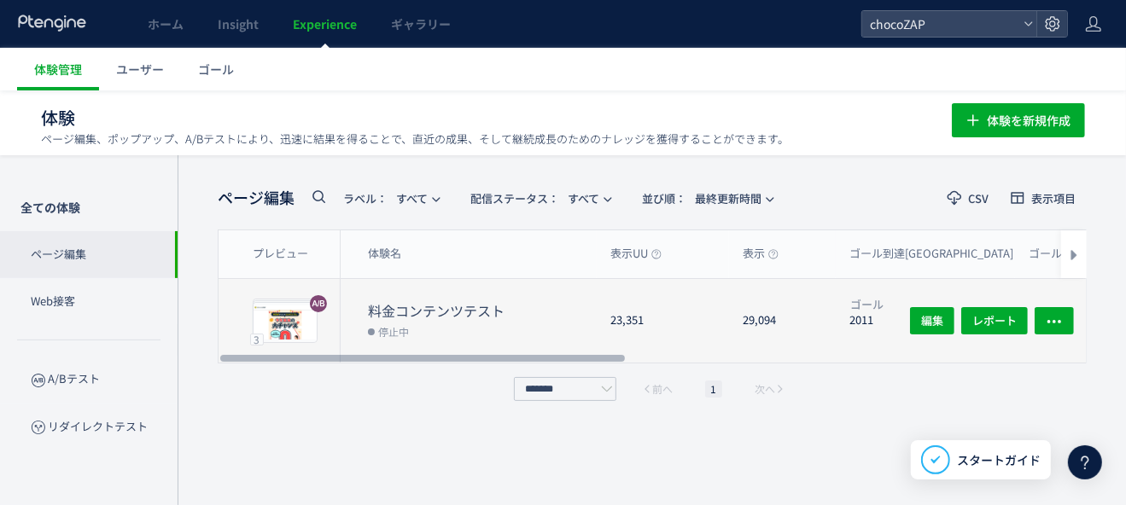
scroll to position [1, 0]
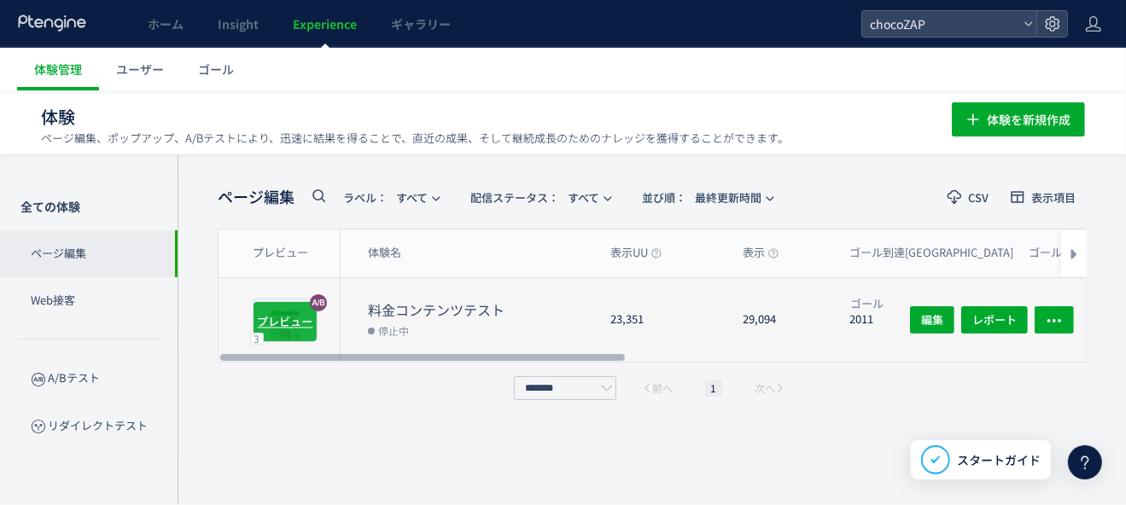
click at [293, 321] on span "プレビュー" at bounding box center [285, 321] width 55 height 16
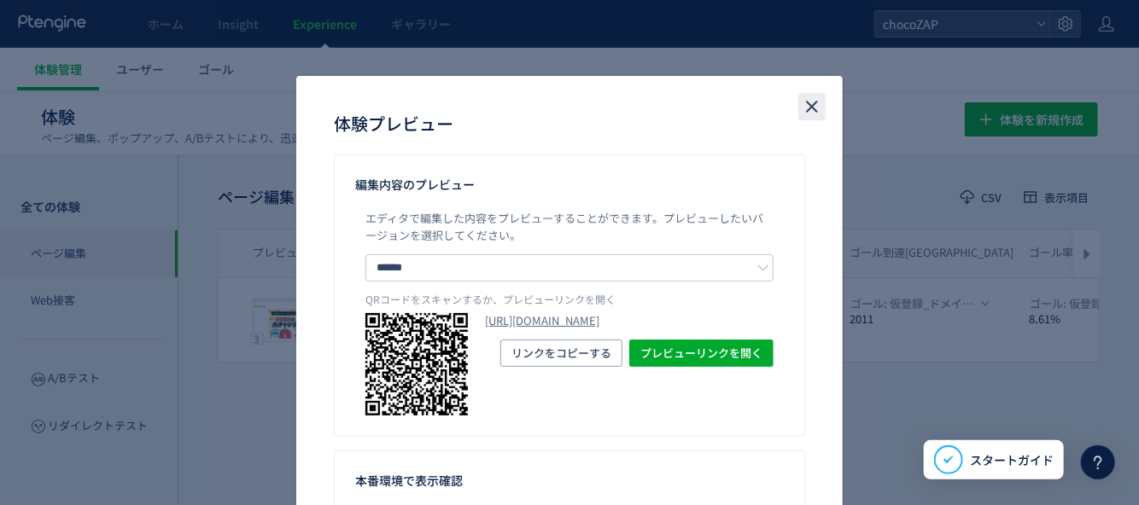
click at [811, 105] on icon "close" at bounding box center [812, 106] width 20 height 20
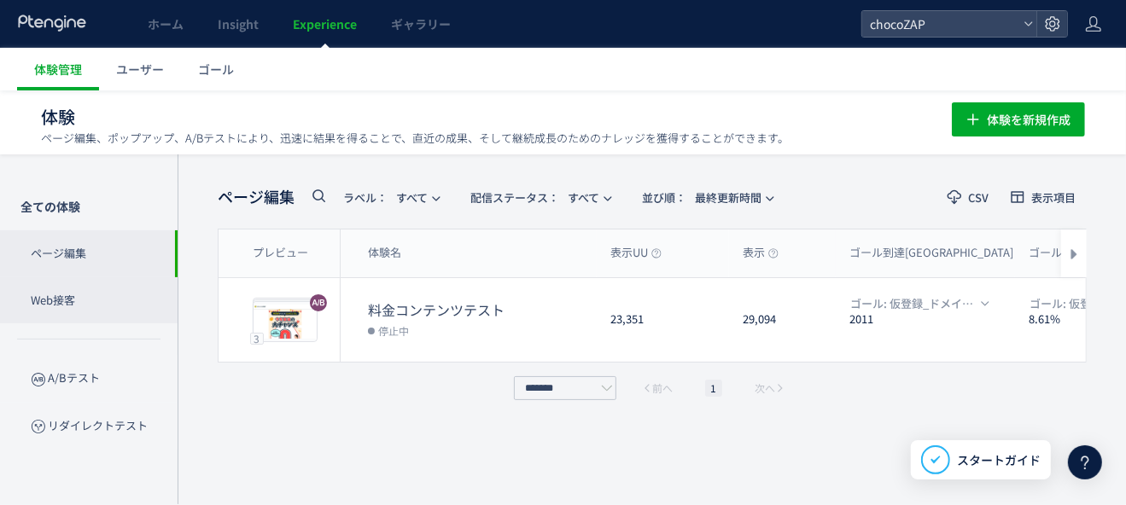
click at [102, 296] on p "Web接客" at bounding box center [89, 300] width 178 height 47
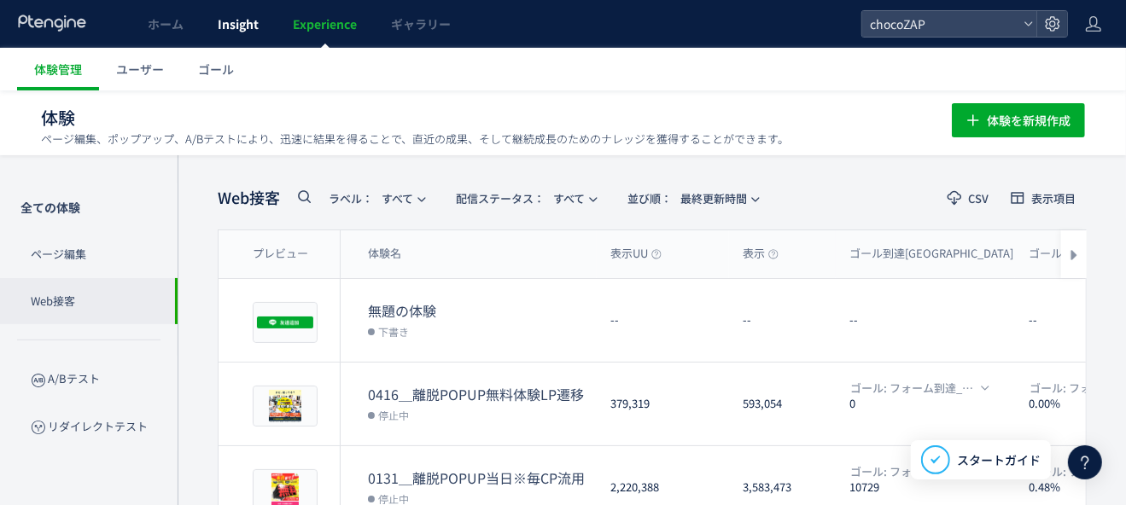
click at [244, 37] on link "Insight" at bounding box center [238, 24] width 75 height 48
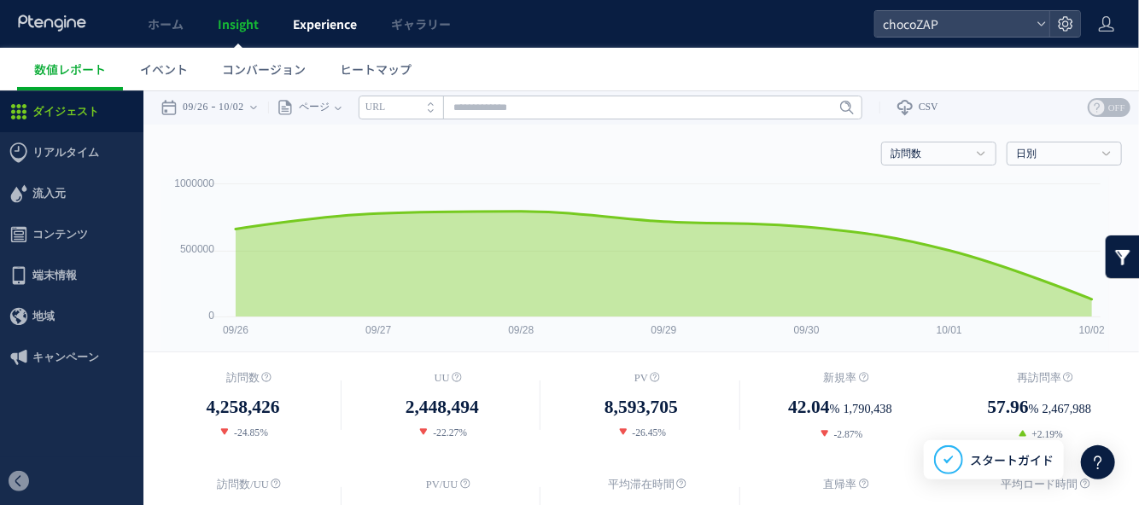
click at [345, 26] on span "Experience" at bounding box center [325, 23] width 64 height 17
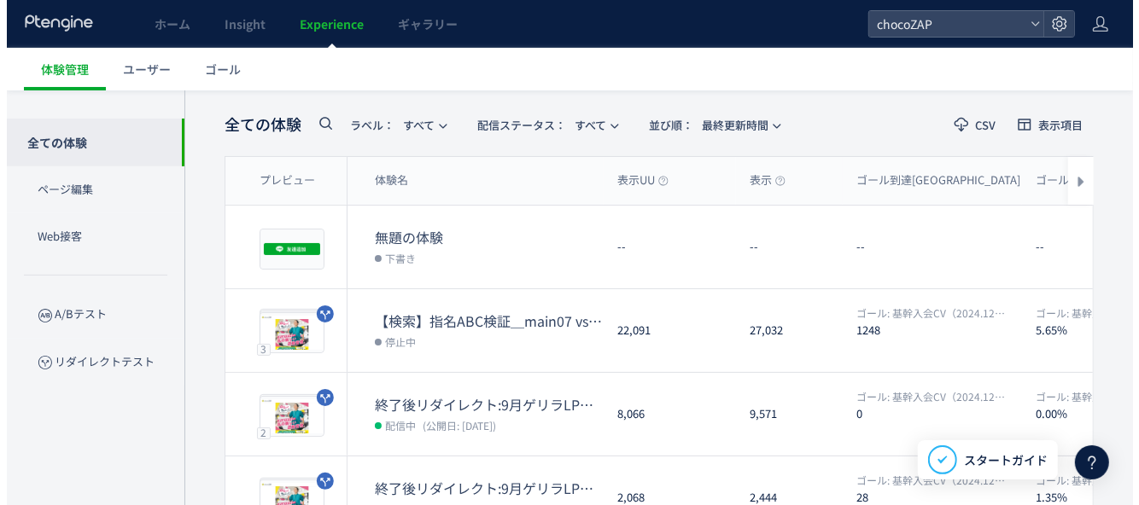
scroll to position [671, 0]
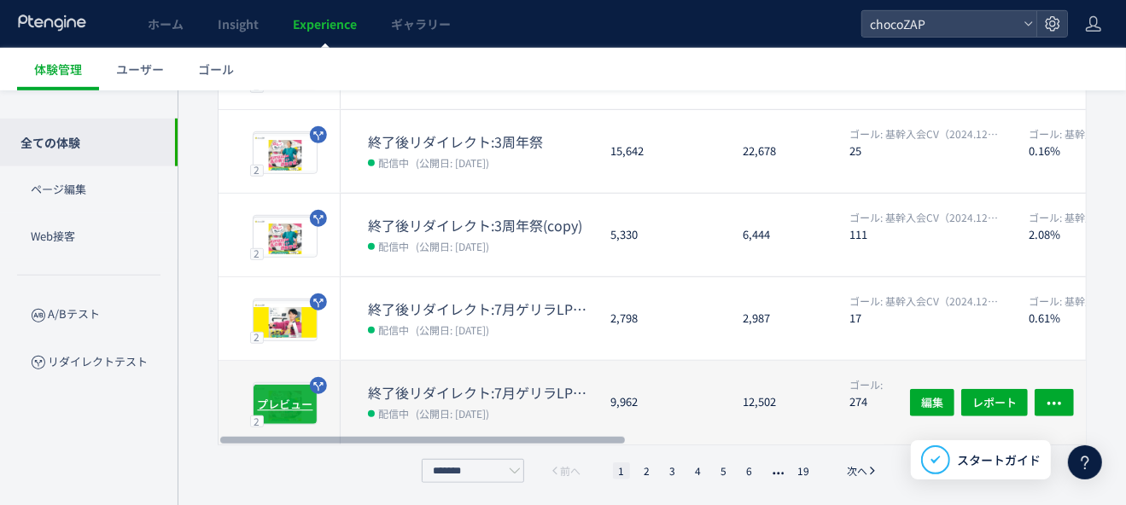
click at [290, 406] on span "プレビュー" at bounding box center [285, 404] width 55 height 16
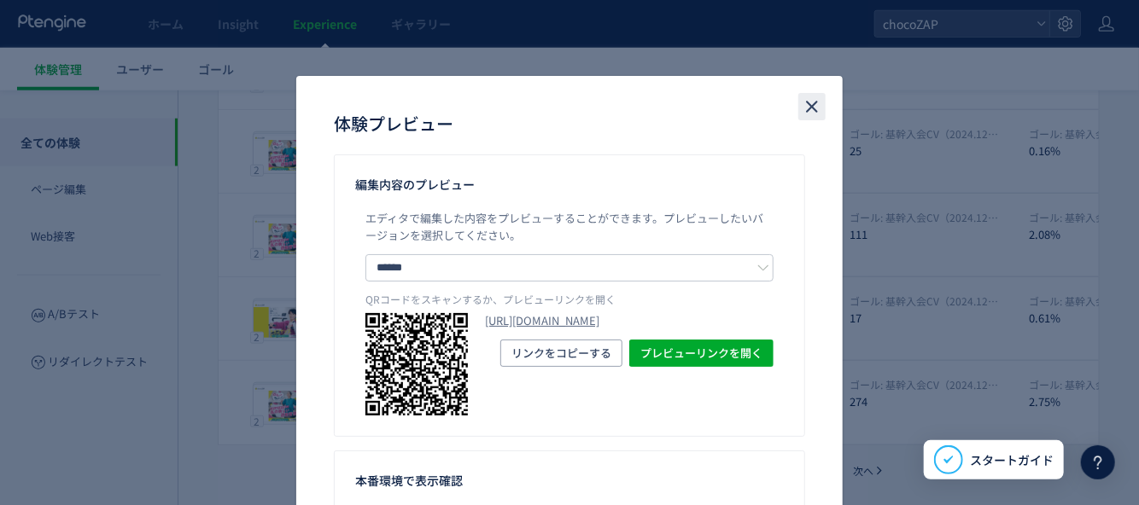
click at [805, 108] on icon "close" at bounding box center [812, 106] width 20 height 20
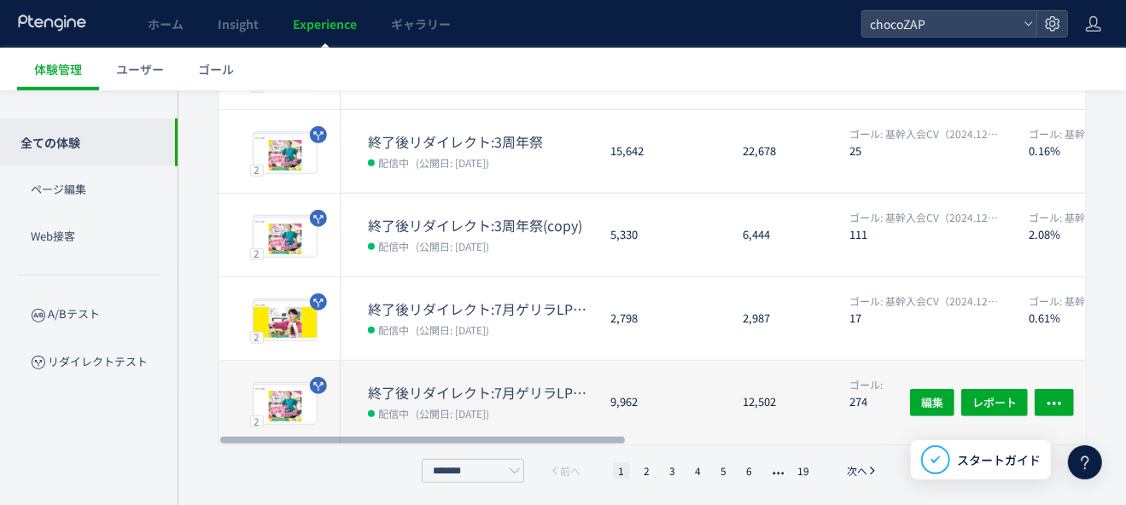
click at [447, 385] on dt "終了後リダイレクト:7月ゲリラLP→通常LP①" at bounding box center [482, 393] width 229 height 20
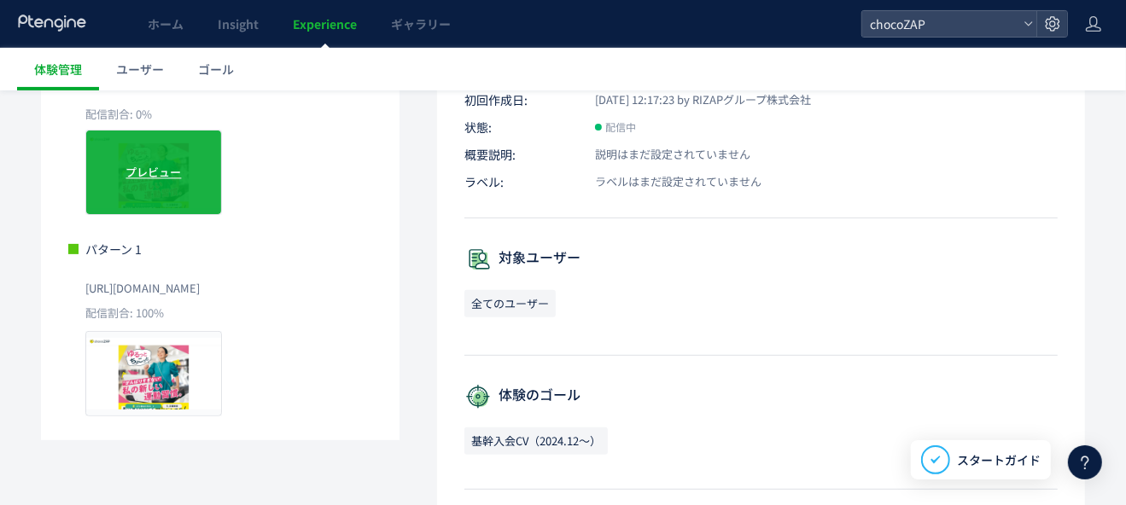
scroll to position [171, 0]
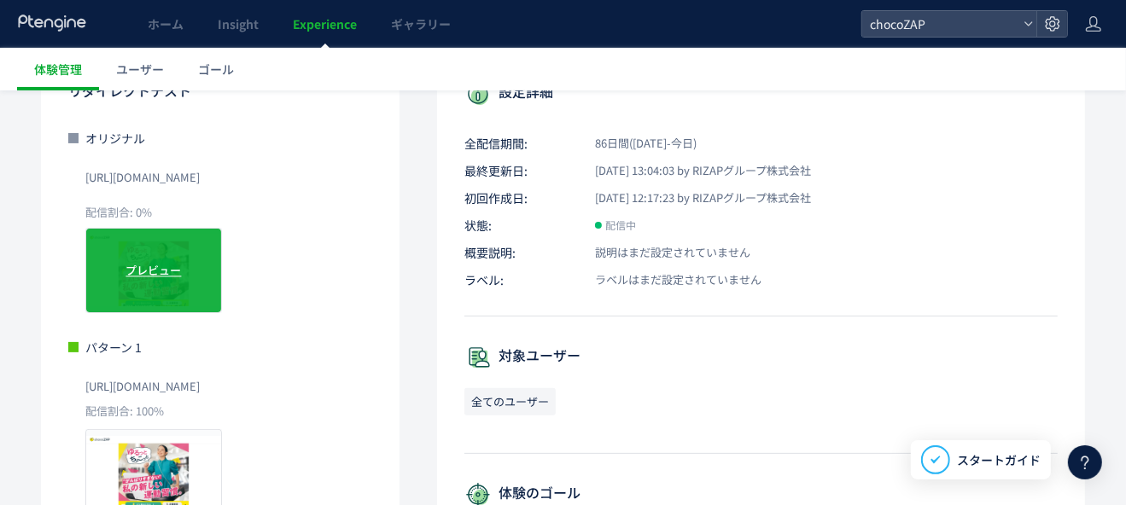
click at [172, 267] on span "プレビュー" at bounding box center [153, 270] width 55 height 16
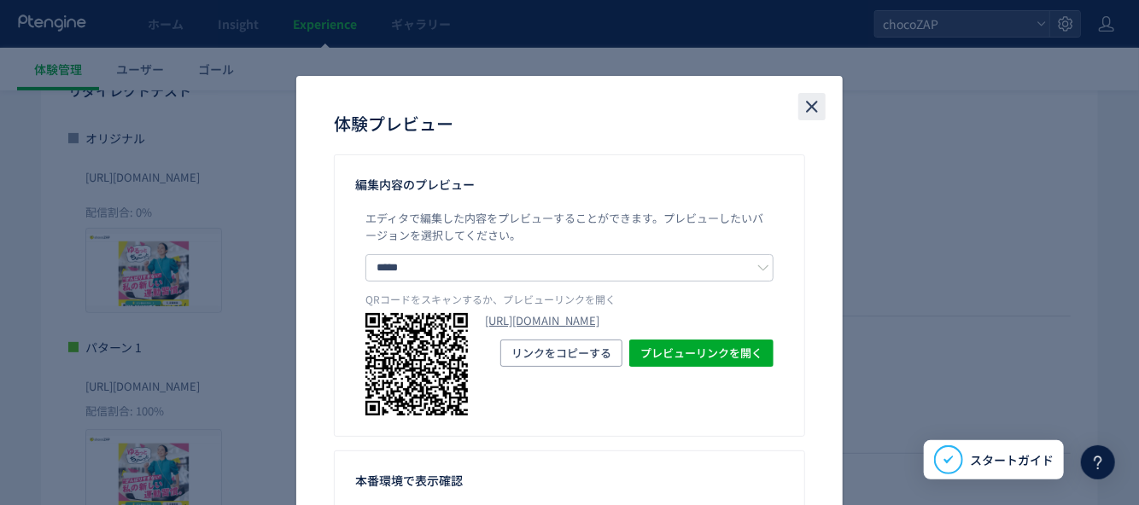
click at [802, 110] on icon "close" at bounding box center [812, 106] width 20 height 20
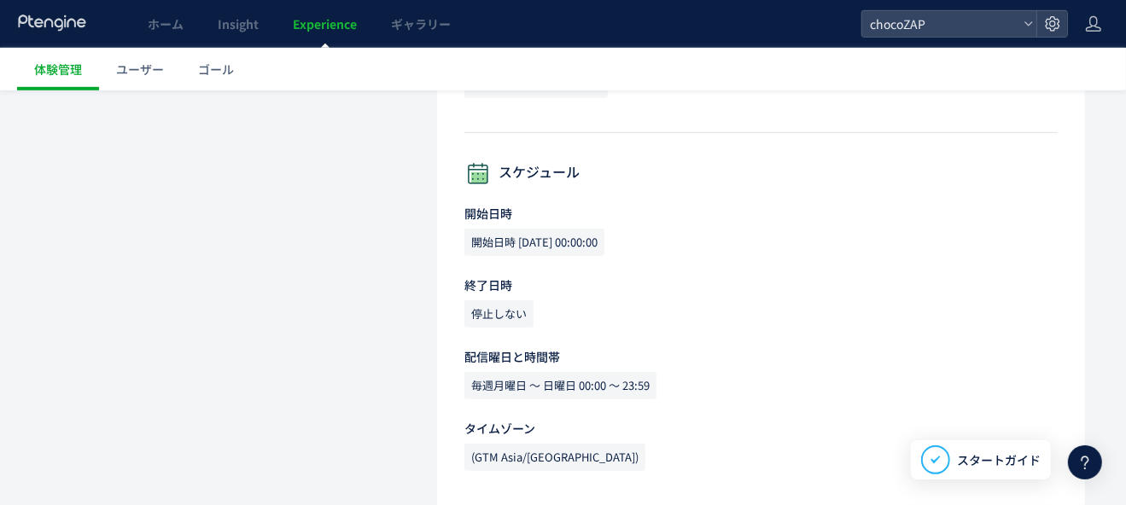
scroll to position [28, 0]
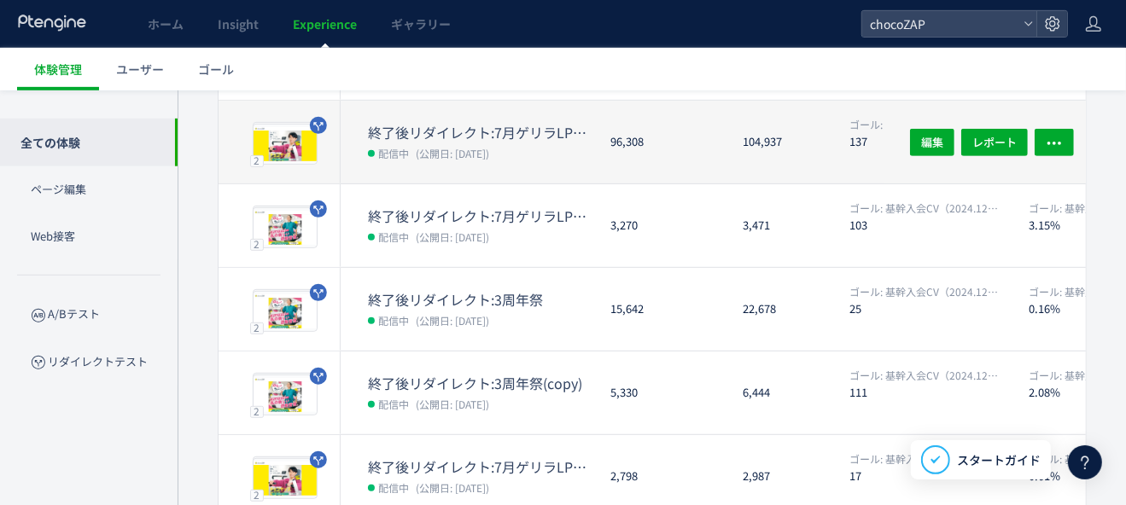
scroll to position [671, 0]
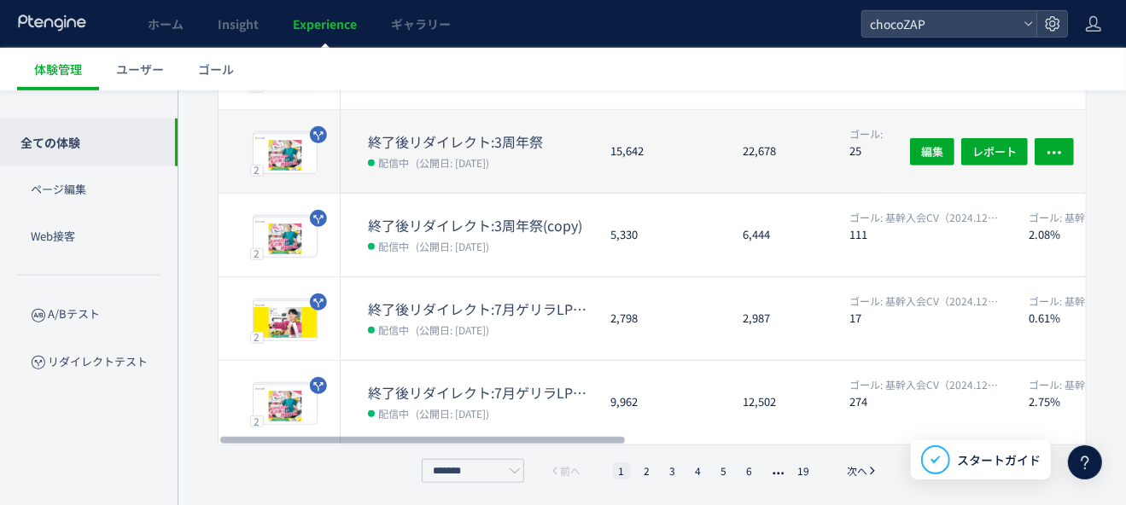
click at [447, 141] on dt "終了後リダイレクト:3周年祭" at bounding box center [482, 142] width 229 height 20
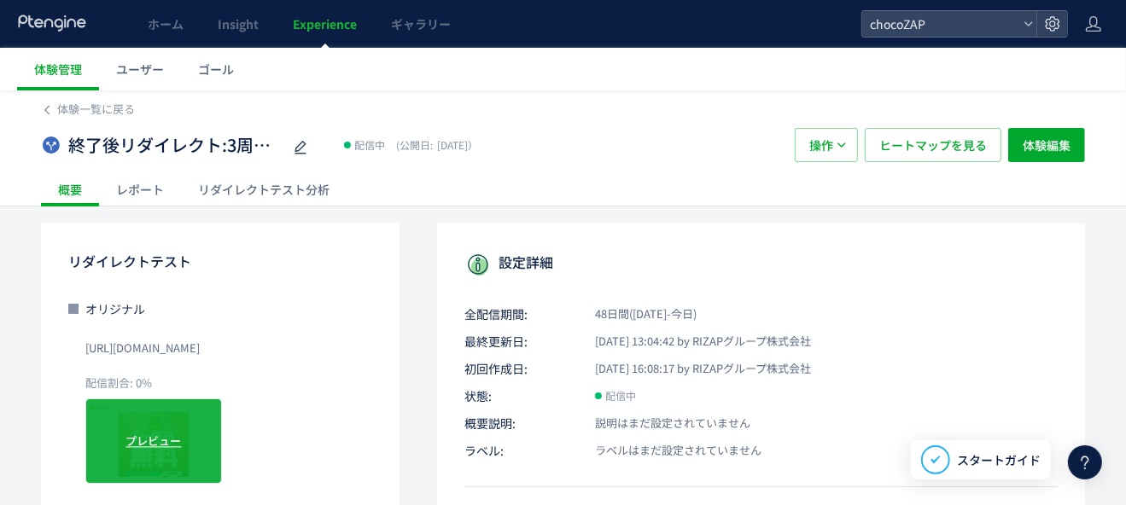
scroll to position [171, 0]
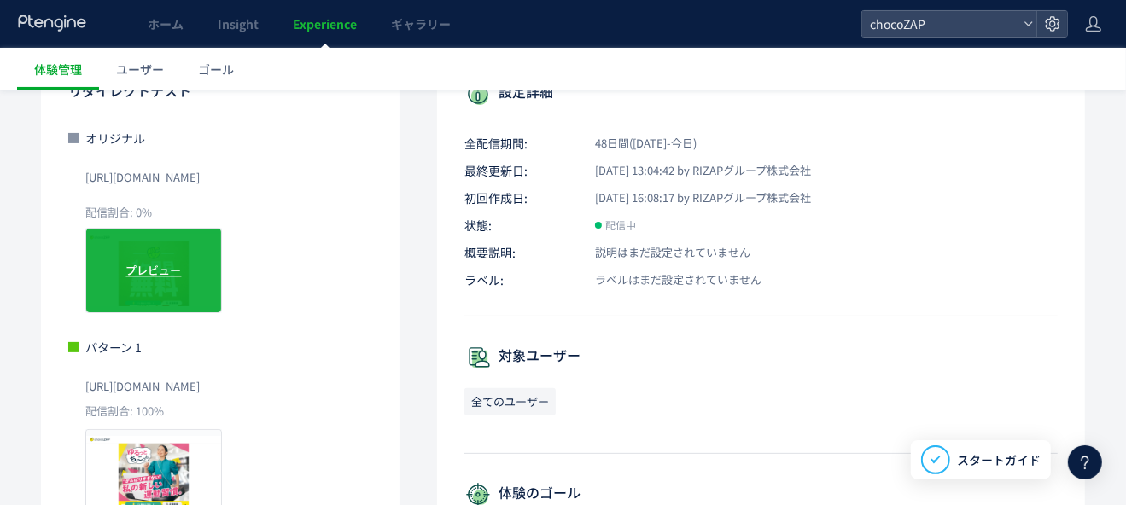
click at [166, 268] on span "プレビュー" at bounding box center [153, 270] width 55 height 16
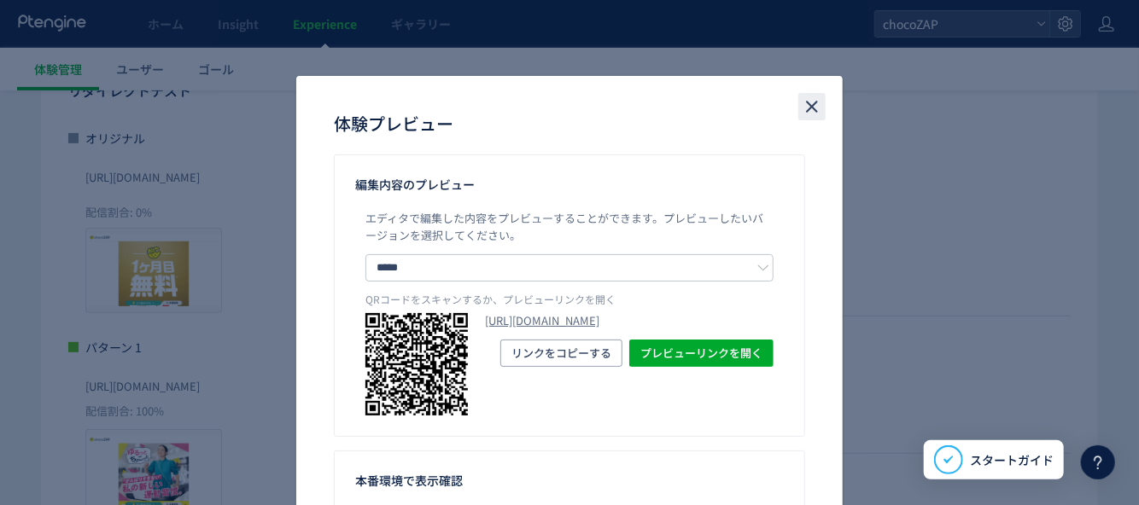
click at [810, 108] on icon "close" at bounding box center [812, 106] width 20 height 20
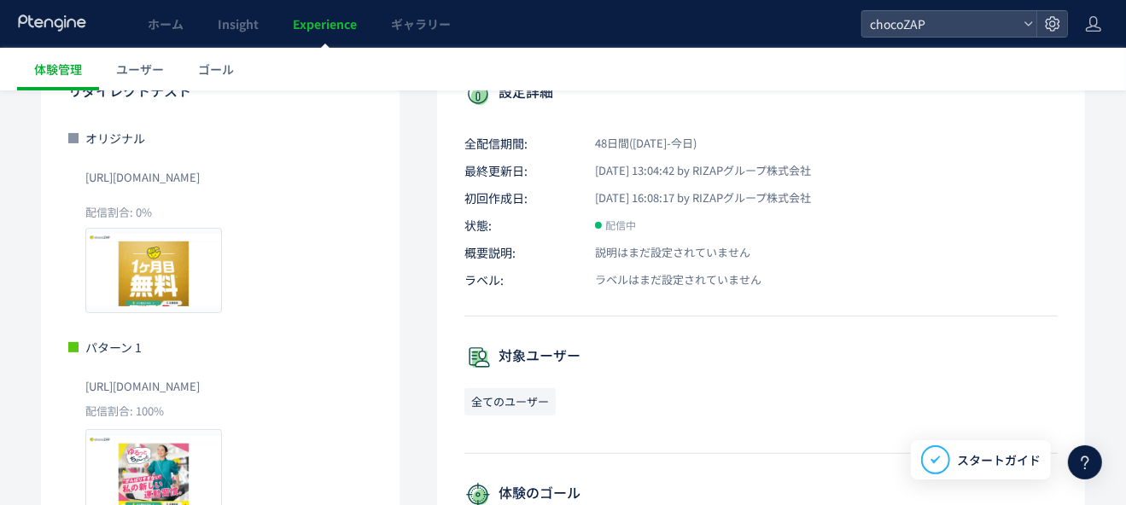
drag, startPoint x: 166, startPoint y: 257, endPoint x: 408, endPoint y: 254, distance: 241.6
click at [408, 254] on div "リダイレクトテスト オリジナル [URL][DOMAIN_NAME] 配信割合: 0% プレビュー パターン 1 [URL][DOMAIN_NAME] 配信割…" at bounding box center [563, 507] width 1044 height 908
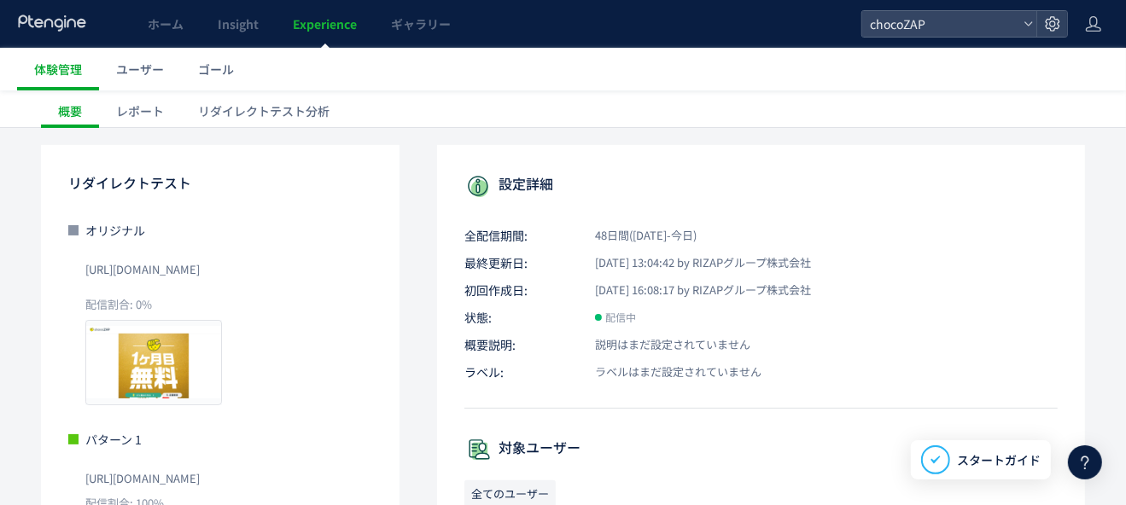
scroll to position [0, 0]
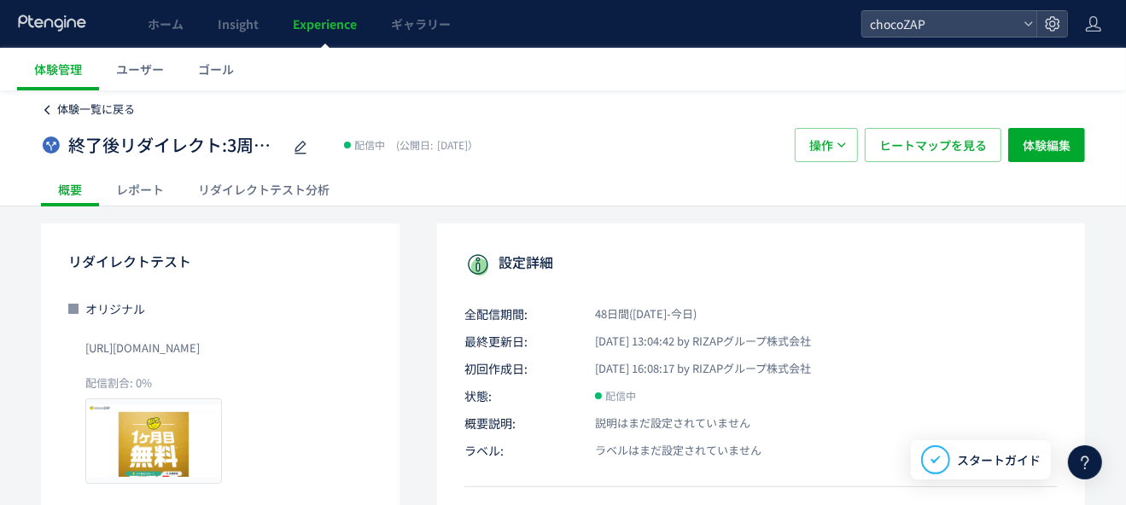
click at [119, 115] on span "体験一覧に戻る" at bounding box center [96, 109] width 78 height 16
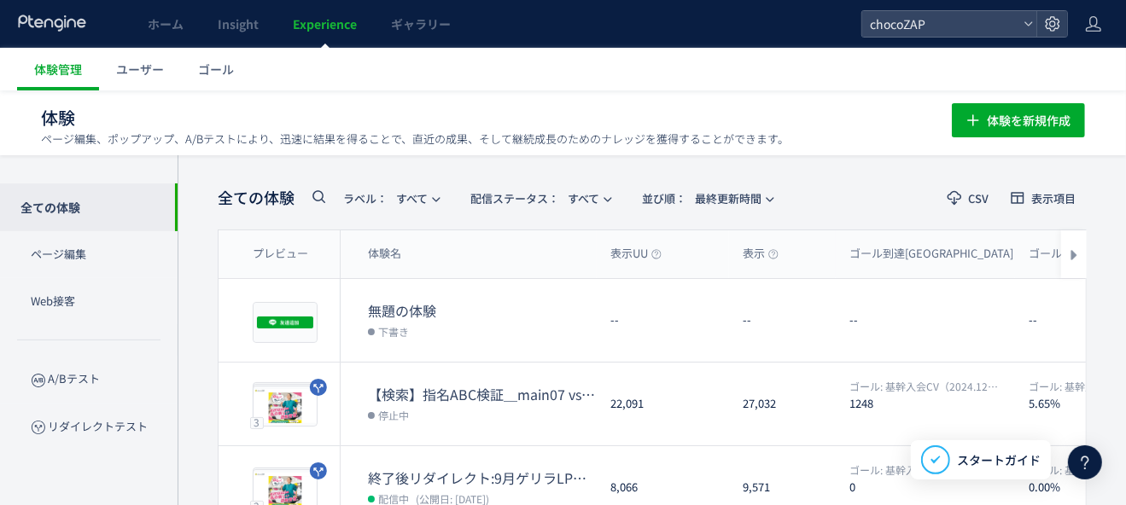
scroll to position [85, 0]
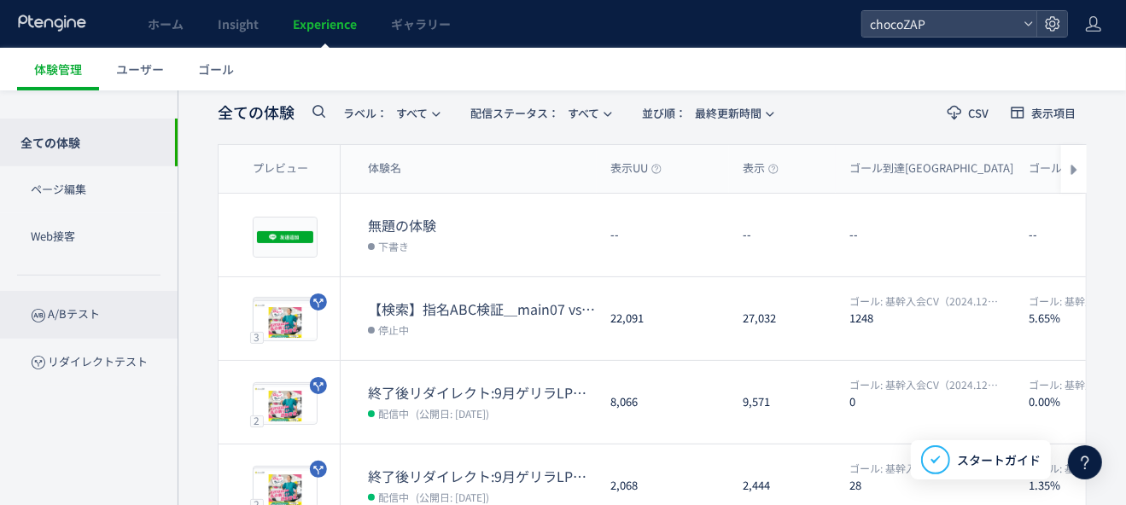
click at [88, 313] on p "A/Bテスト" at bounding box center [89, 314] width 178 height 47
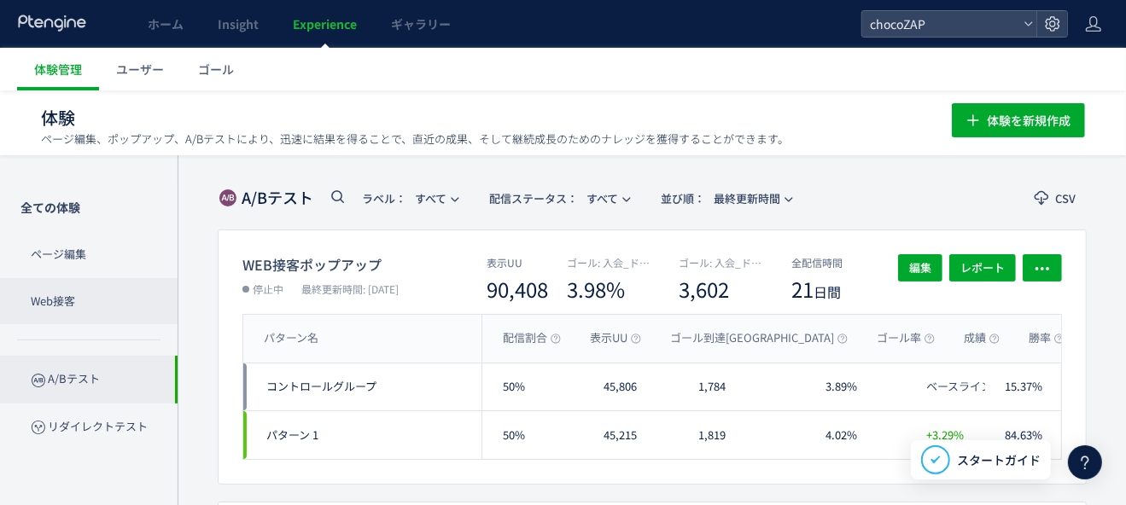
click at [103, 289] on p "Web接客" at bounding box center [89, 301] width 178 height 47
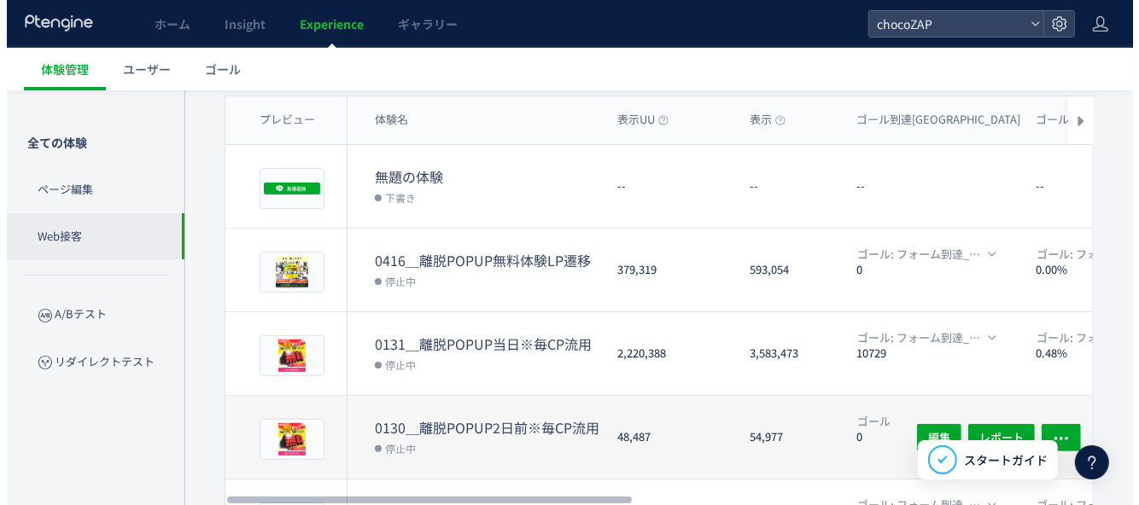
scroll to position [171, 0]
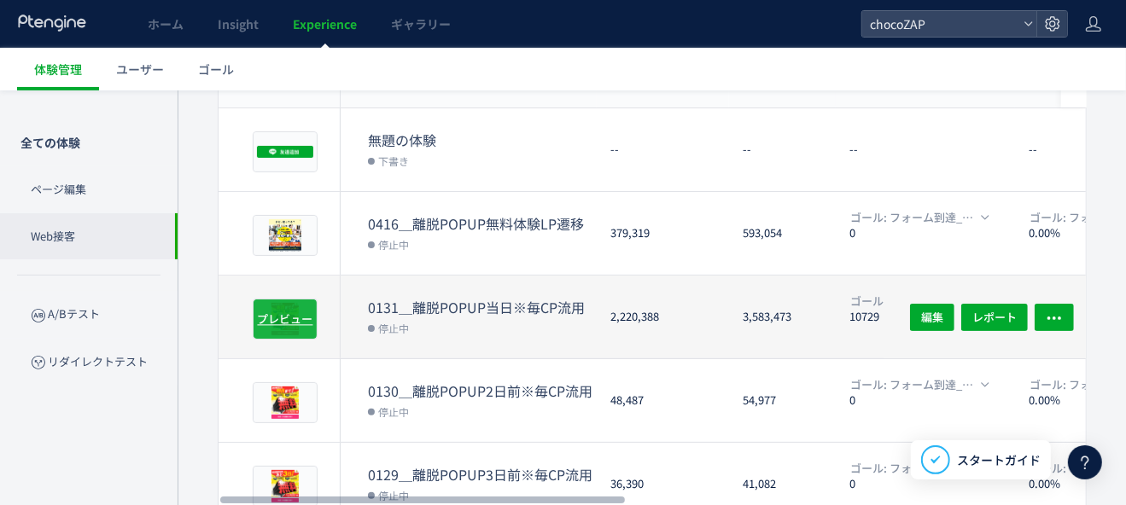
click at [282, 312] on span "プレビュー" at bounding box center [285, 319] width 55 height 16
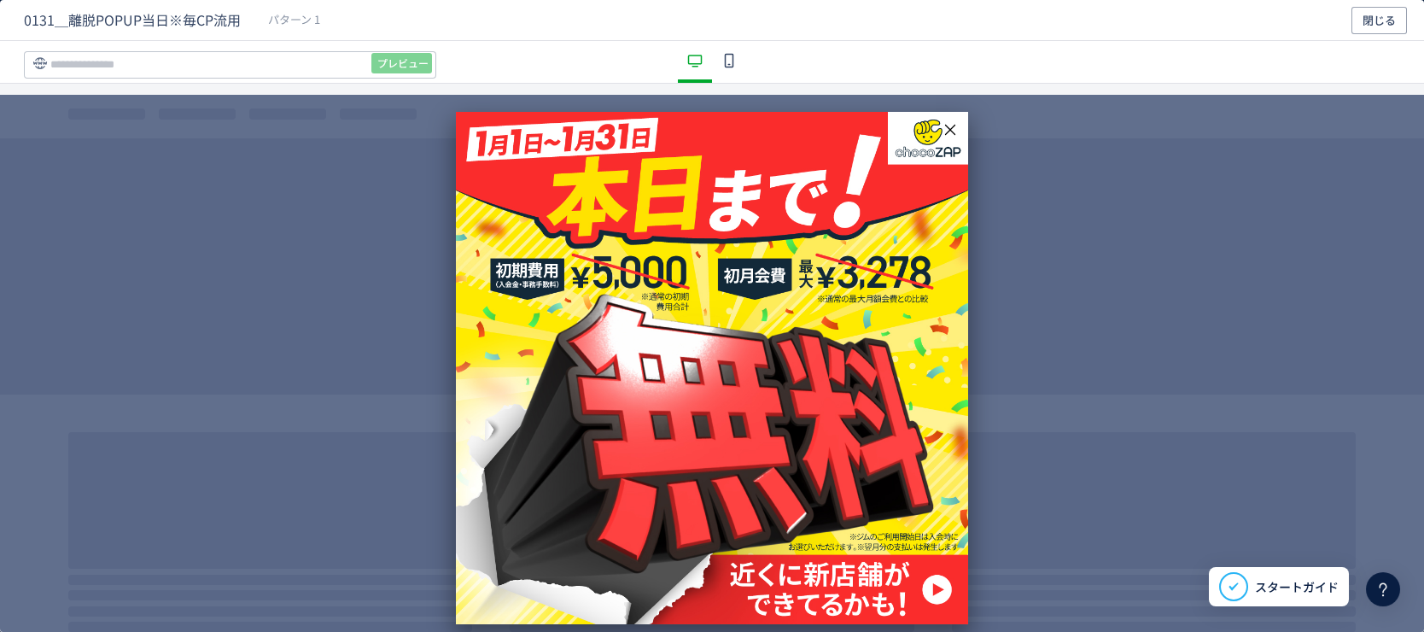
scroll to position [0, 0]
click at [725, 53] on use "dialog" at bounding box center [729, 60] width 9 height 15
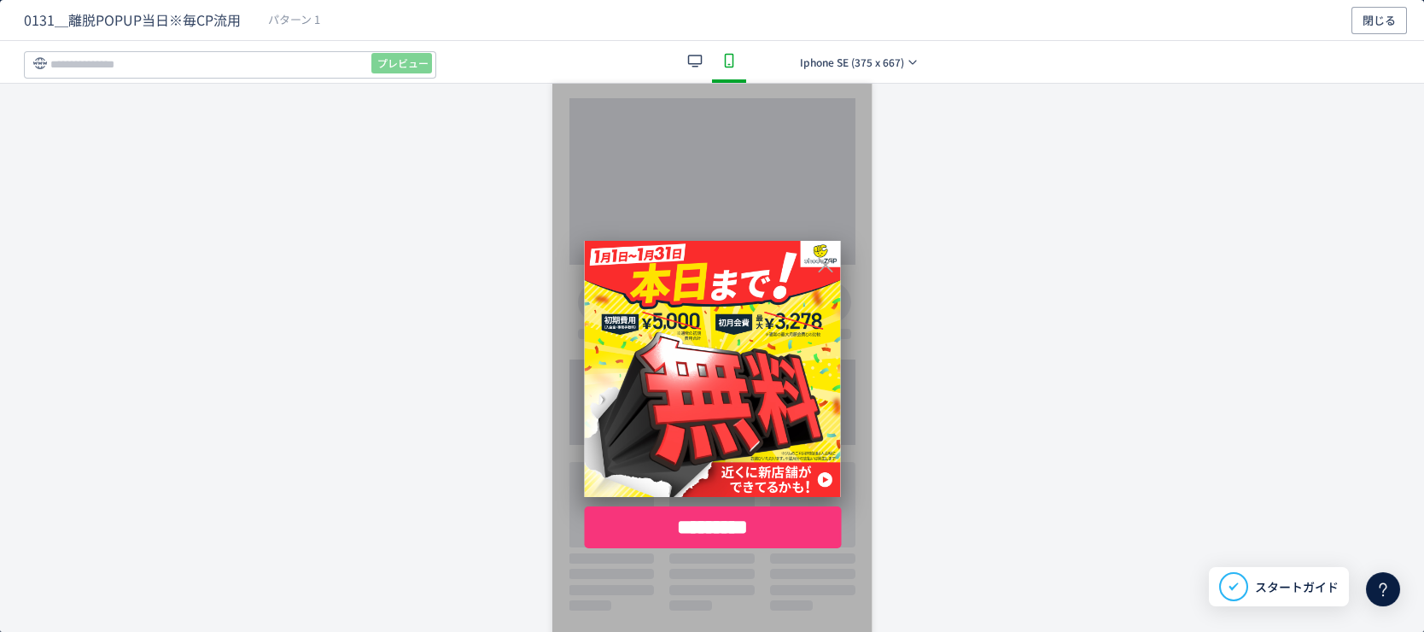
drag, startPoint x: 743, startPoint y: 364, endPoint x: 926, endPoint y: 459, distance: 206.6
click at [926, 459] on div "*********" at bounding box center [712, 369] width 1424 height 570
drag, startPoint x: 689, startPoint y: 277, endPoint x: 643, endPoint y: 399, distance: 129.7
click at [643, 399] on div "dialog" at bounding box center [712, 369] width 256 height 256
